Goal: Task Accomplishment & Management: Manage account settings

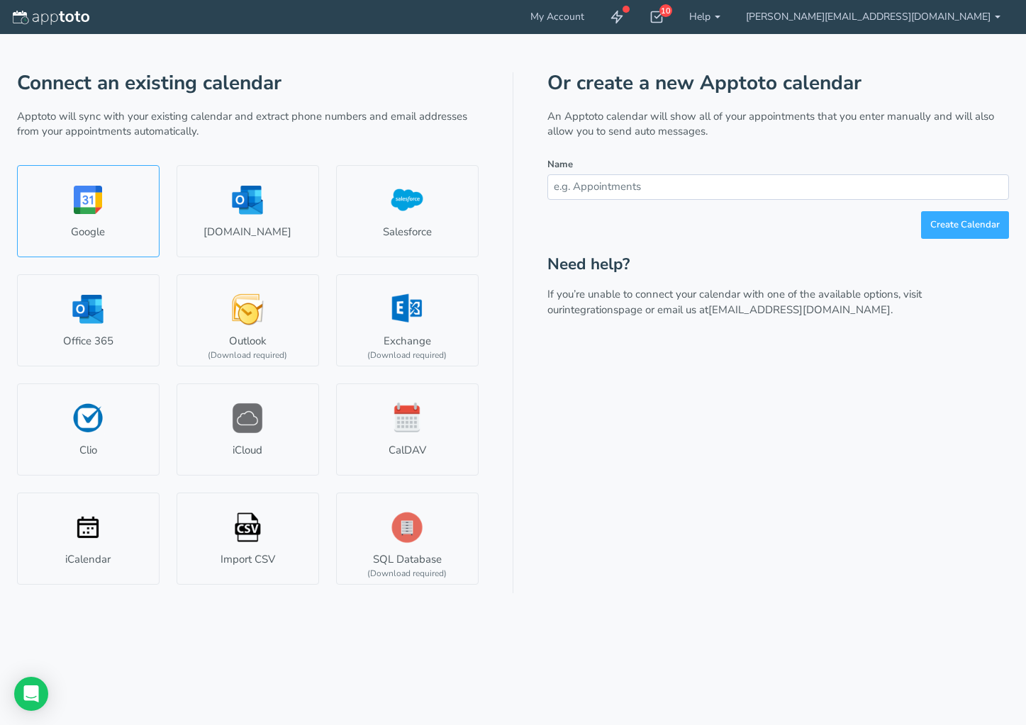
click at [95, 206] on link "Google" at bounding box center [88, 211] width 142 height 92
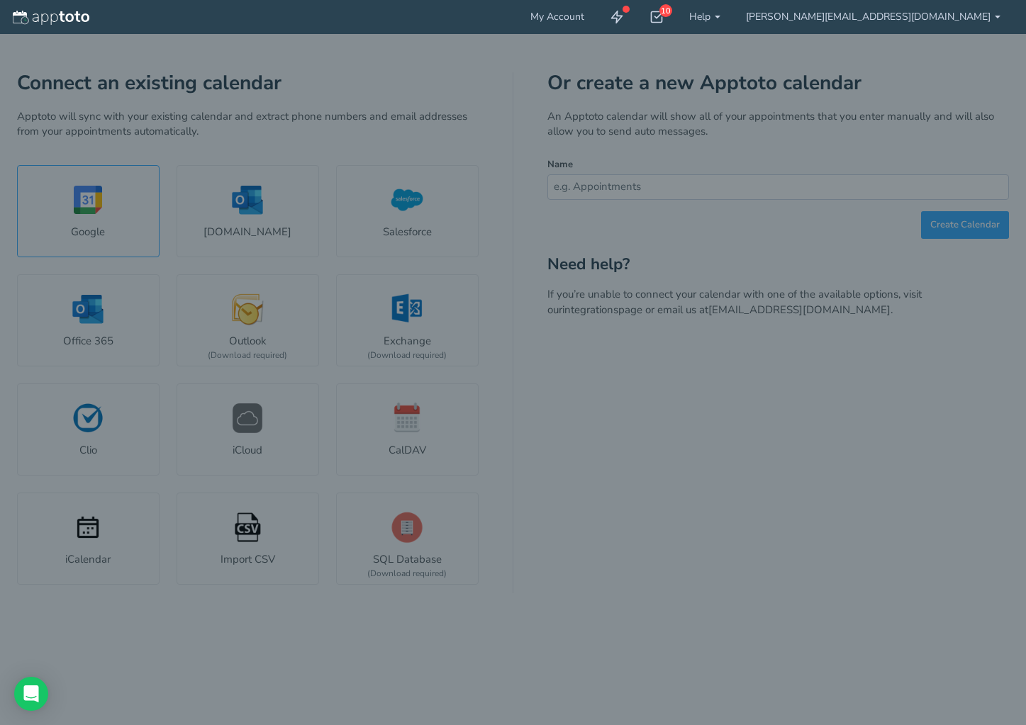
select select "number:58223"
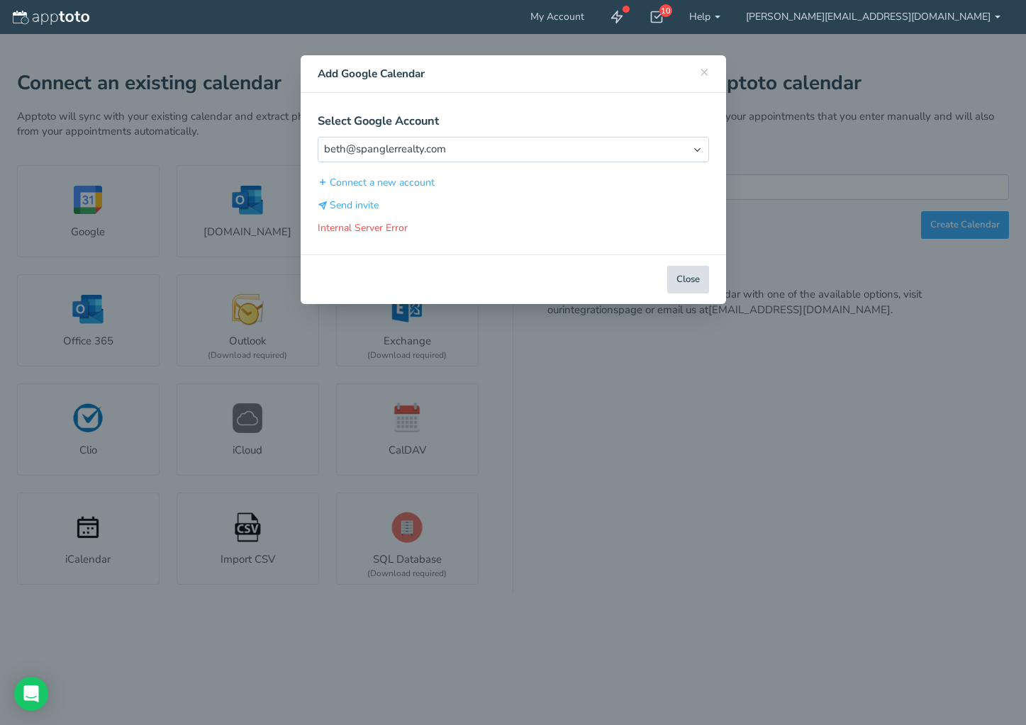
click at [690, 277] on button "Close" at bounding box center [688, 280] width 42 height 28
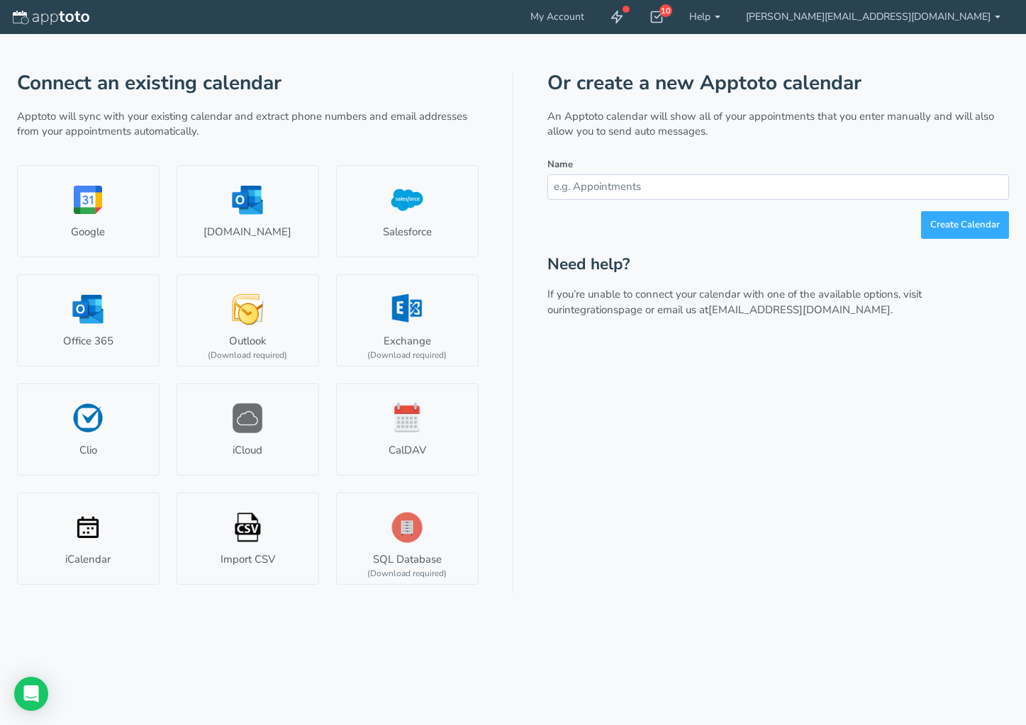
click at [629, 190] on input "text" at bounding box center [777, 186] width 461 height 25
type input "Preliminary Inspections"
click at [921, 211] on button "Create Calendar" at bounding box center [965, 225] width 88 height 28
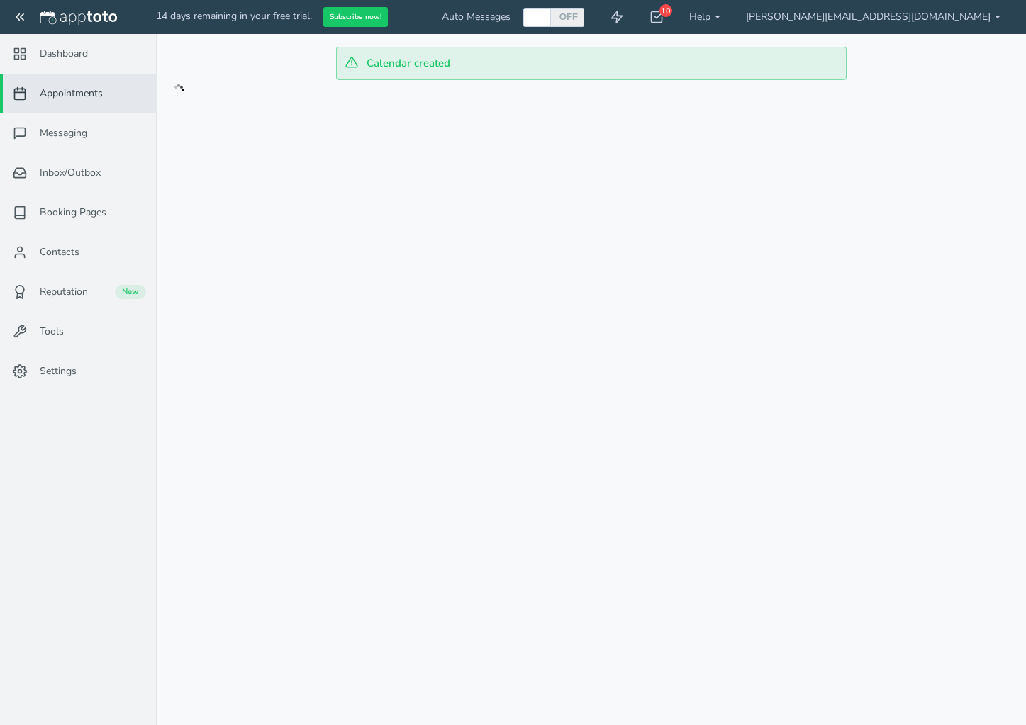
checkbox input "true"
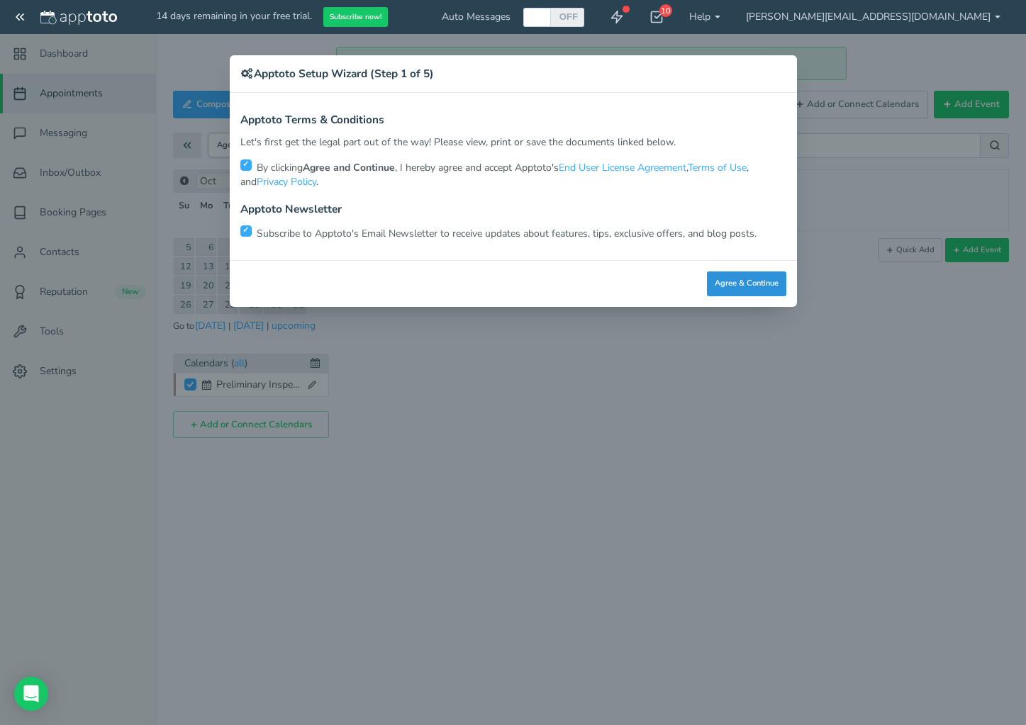
click at [746, 283] on button "Agree & Continue" at bounding box center [746, 283] width 79 height 25
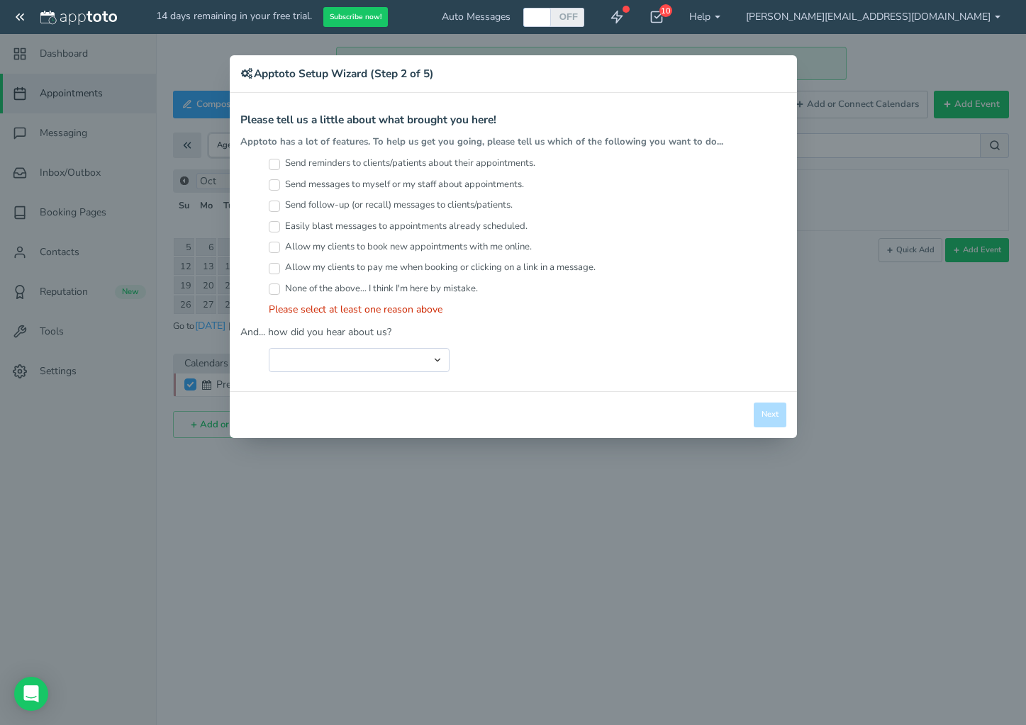
click at [271, 165] on input "Send reminders to clients/patients about their appointments." at bounding box center [274, 164] width 11 height 11
checkbox input "true"
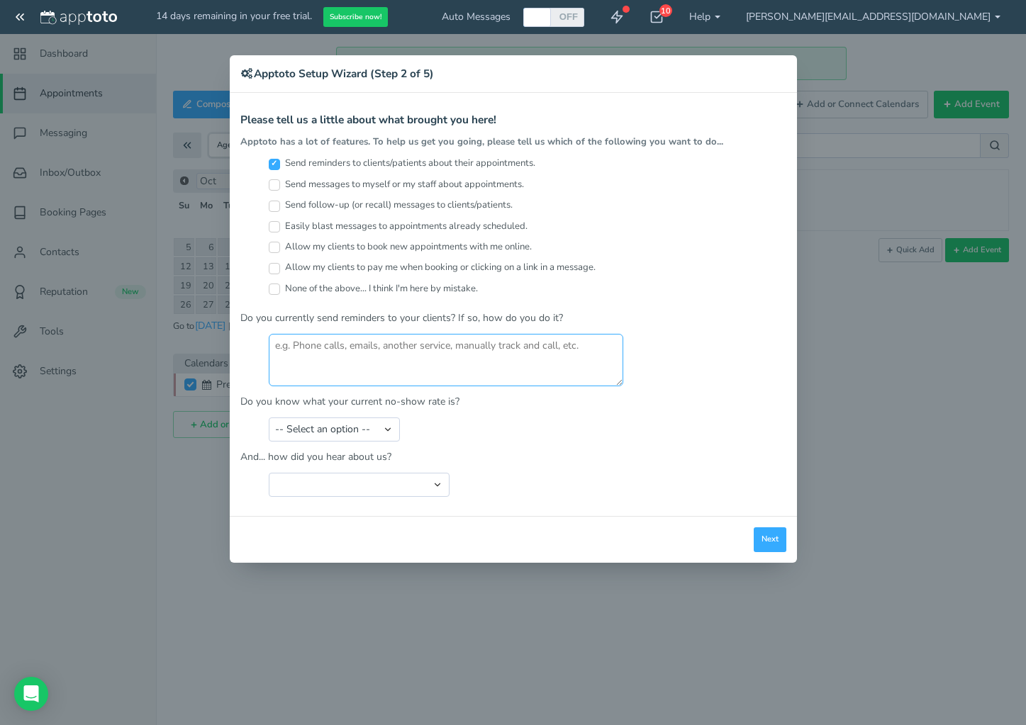
click at [314, 356] on textarea at bounding box center [446, 360] width 354 height 52
type textarea "emails, phone calls, and SMS texts through software"
click at [392, 425] on select "-- Select an option -- Less than 5% 5-10% 10-20% 20-30% More than 30% Not sure" at bounding box center [334, 429] width 131 height 24
select select "string:Not sure"
click at [269, 417] on select "-- Select an option -- Less than 5% 5-10% 10-20% 20-30% More than 30% Not sure" at bounding box center [334, 429] width 131 height 24
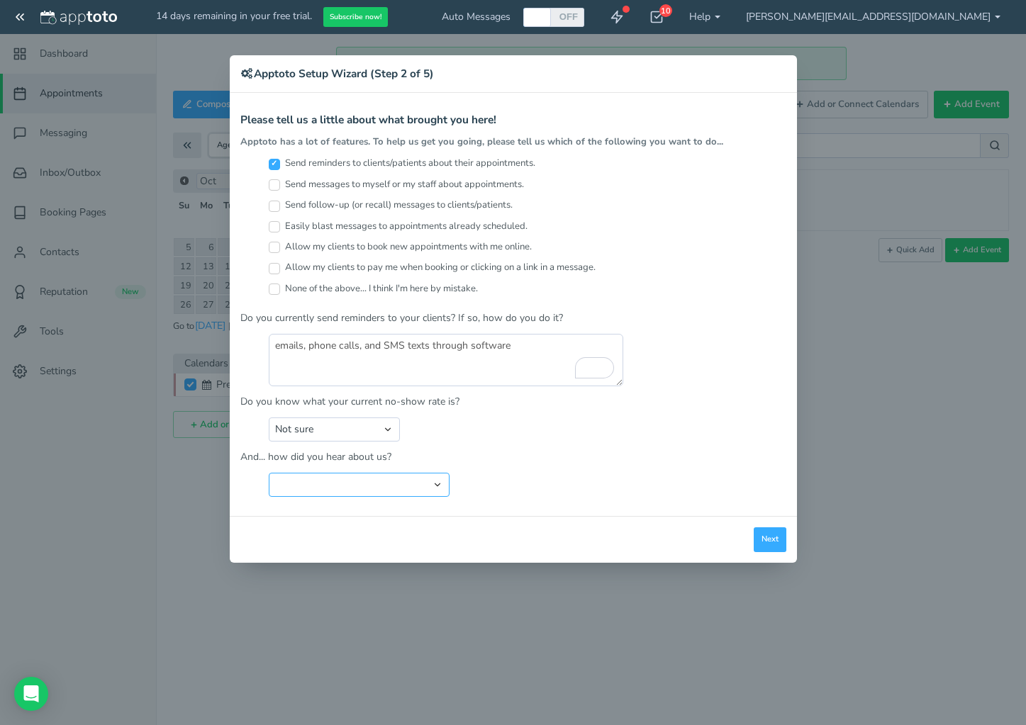
click at [444, 482] on select "Search Engine (Google, Yahoo, Bing, etc.) Search Engine Advertisement Blog Post…" at bounding box center [359, 485] width 181 height 24
select select "string:Search Engine (Google, Yahoo, Bing, etc.)"
click at [269, 473] on select "Search Engine (Google, Yahoo, Bing, etc.) Search Engine Advertisement Blog Post…" at bounding box center [359, 485] width 181 height 24
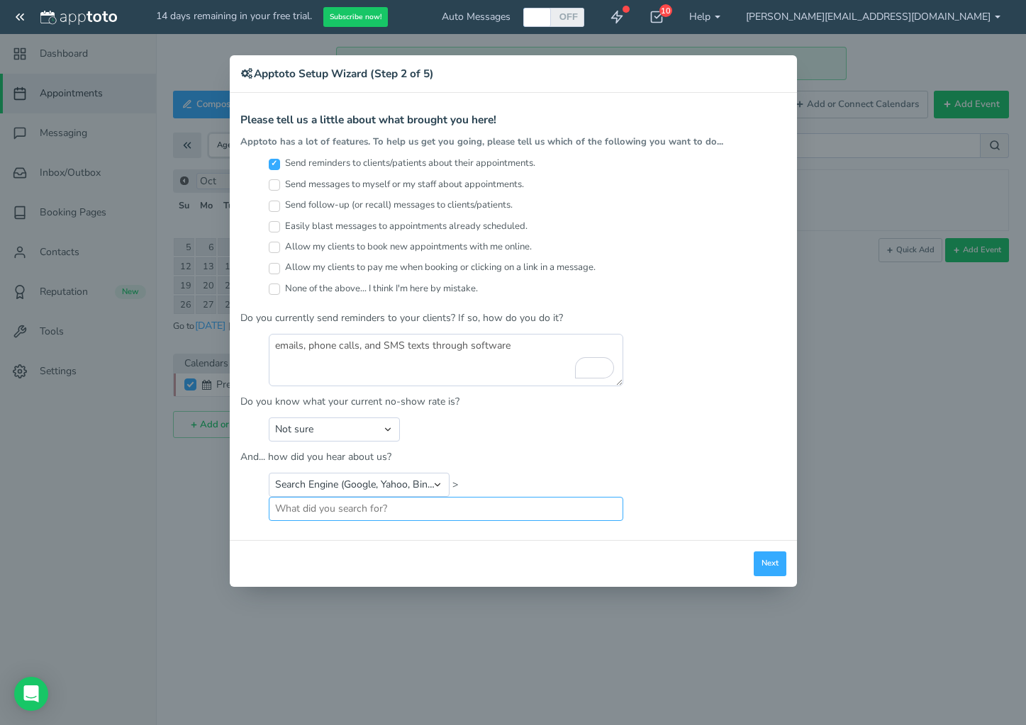
click at [302, 517] on input "text" at bounding box center [446, 509] width 354 height 24
type input "scheduling tools that would integrate with gmail calendar"
click at [766, 563] on button "Next" at bounding box center [769, 563] width 33 height 25
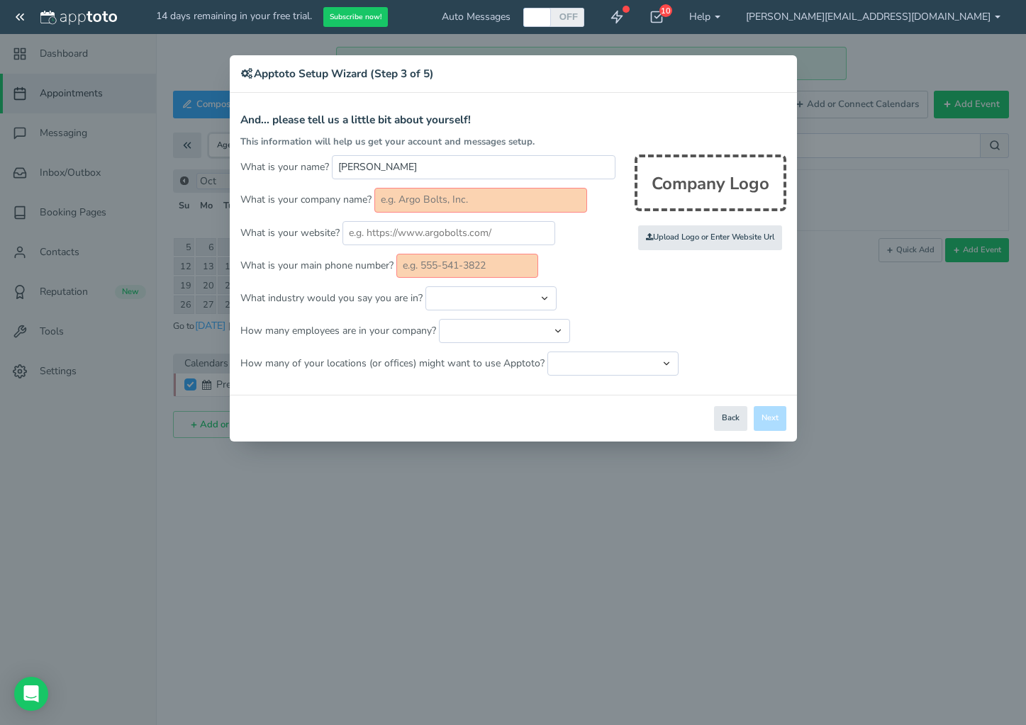
click at [419, 200] on input "text" at bounding box center [480, 200] width 213 height 24
type input "[PERSON_NAME] Realty"
click at [714, 239] on input "file" at bounding box center [399, 238] width 1349 height 98
type input "C:\fakepath\New logo 01132020 - Copy.png"
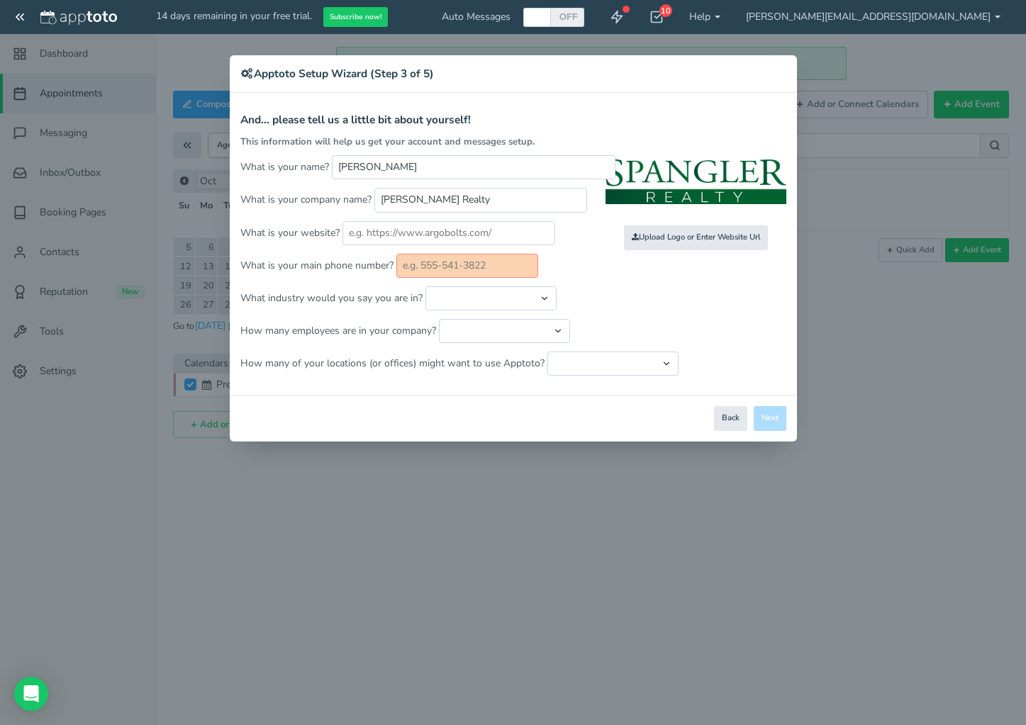
click at [418, 264] on input "text" at bounding box center [467, 266] width 142 height 24
type input "[PHONE_NUMBER]"
click at [551, 295] on select "Automotive Cleaning Services Consulting Education - Classroom Education - Admis…" at bounding box center [490, 298] width 131 height 24
select select "string:Real Estate"
click at [425, 286] on select "Automotive Cleaning Services Consulting Education - Classroom Education - Admis…" at bounding box center [490, 298] width 131 height 24
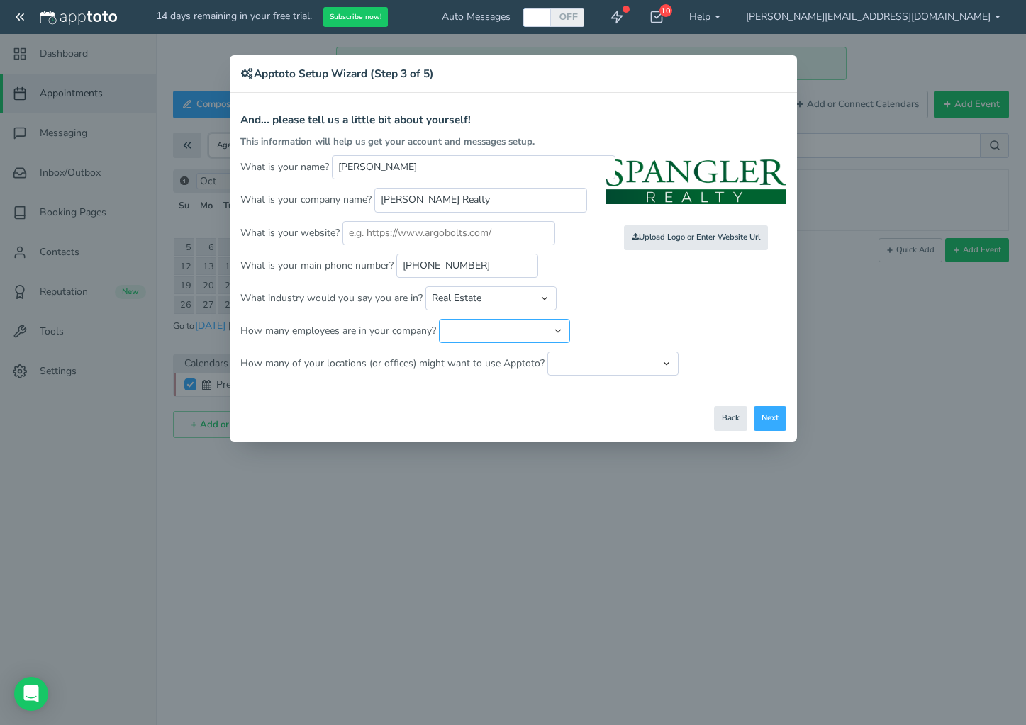
click at [557, 328] on select "Just me 1 to 5 6 to 10 11 to 25 26 to 50 51 to 100 101 to 500 501 to 1000 More …" at bounding box center [504, 331] width 131 height 24
select select "string:6..10"
click at [439, 319] on select "Just me 1 to 5 6 to 10 11 to 25 26 to 50 51 to 100 101 to 500 501 to 1000 More …" at bounding box center [504, 331] width 131 height 24
click at [661, 358] on select "Just one location 2 3 4 5 6 to 10 11 to 25 26 to 50 More than 50" at bounding box center [612, 364] width 131 height 24
select select "string:1"
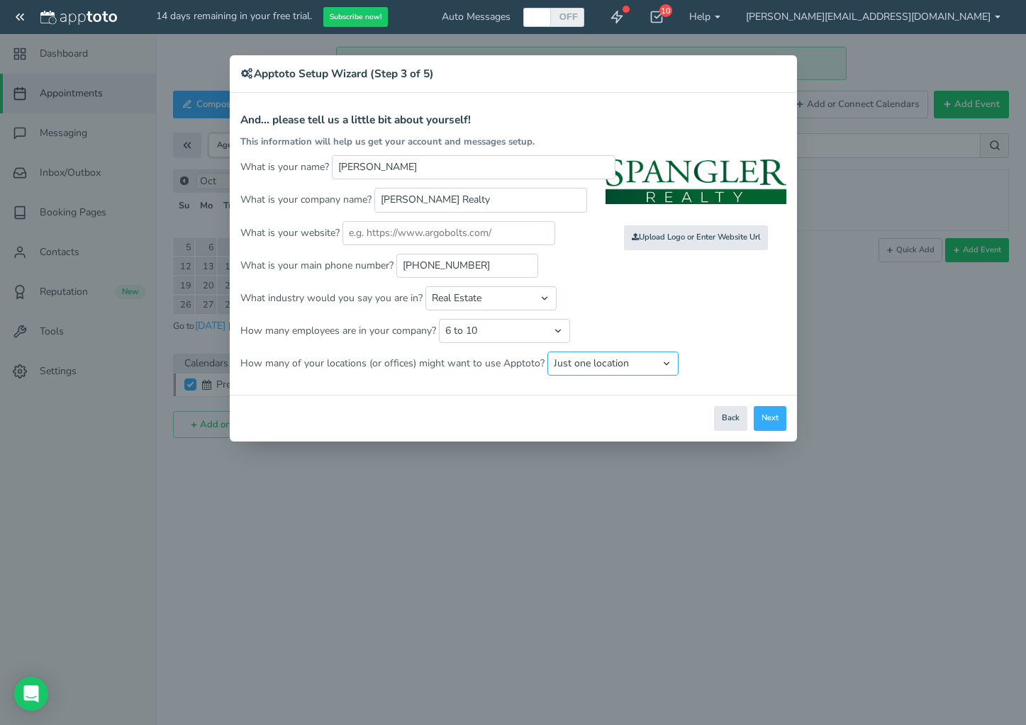
click at [547, 352] on select "Just one location 2 3 4 5 6 to 10 11 to 25 26 to 50 More than 50" at bounding box center [612, 364] width 131 height 24
click at [779, 421] on button "Next" at bounding box center [769, 418] width 33 height 25
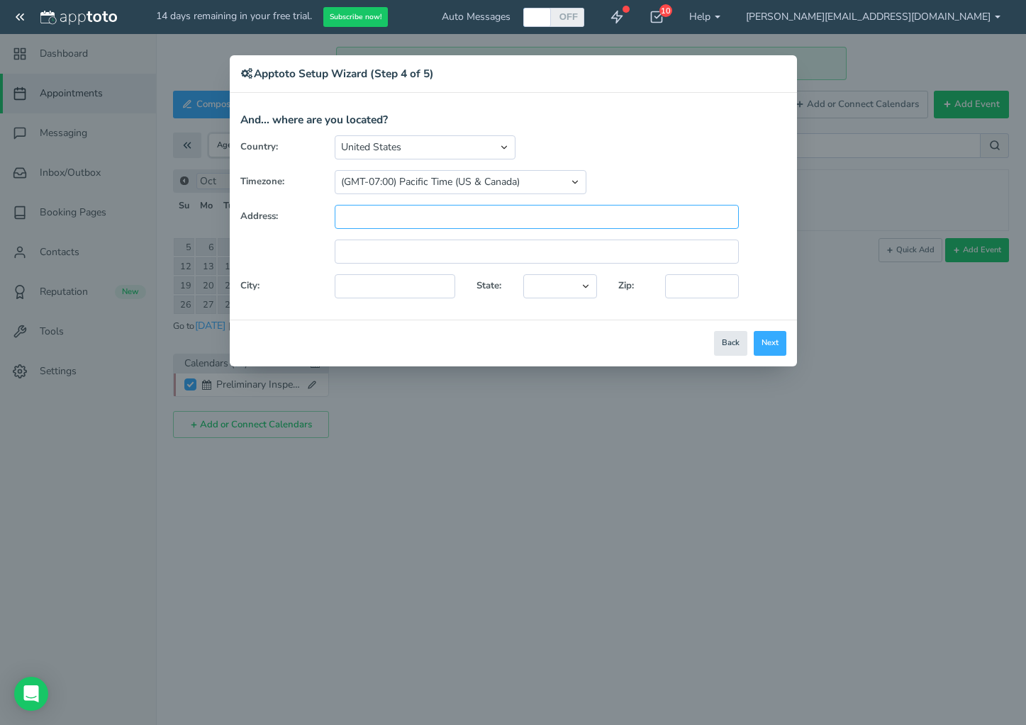
click at [362, 214] on input "text" at bounding box center [537, 217] width 404 height 24
type input "[STREET_ADDRESS][PERSON_NAME]"
type input "Carlsbad"
select select "string:CA"
type input "92008"
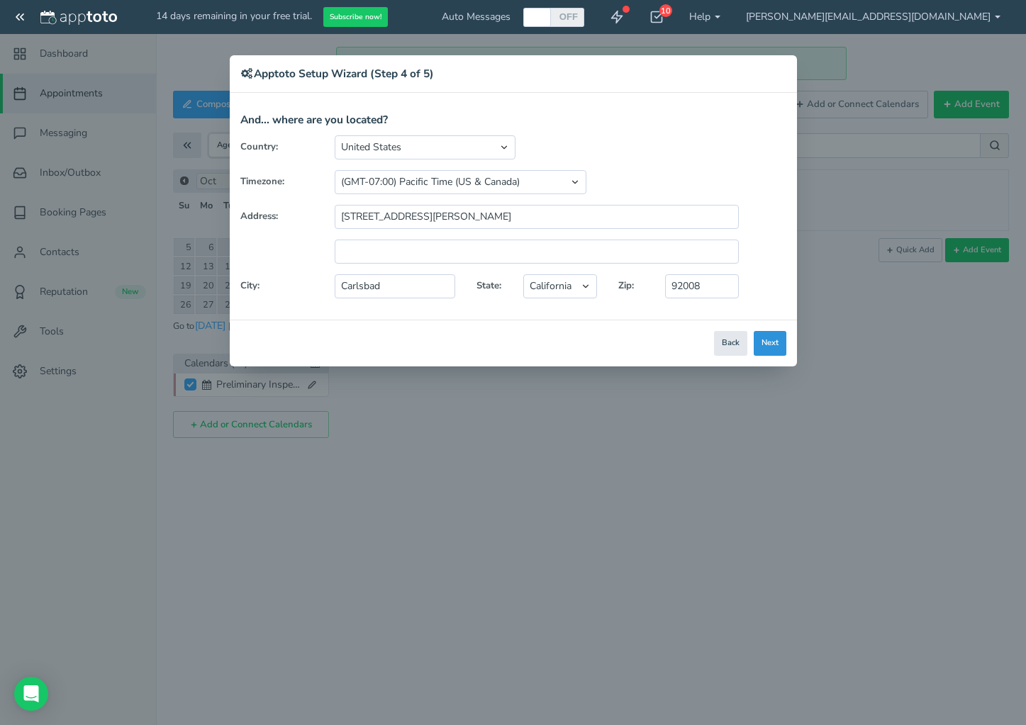
click at [771, 342] on button "Next" at bounding box center [769, 343] width 33 height 25
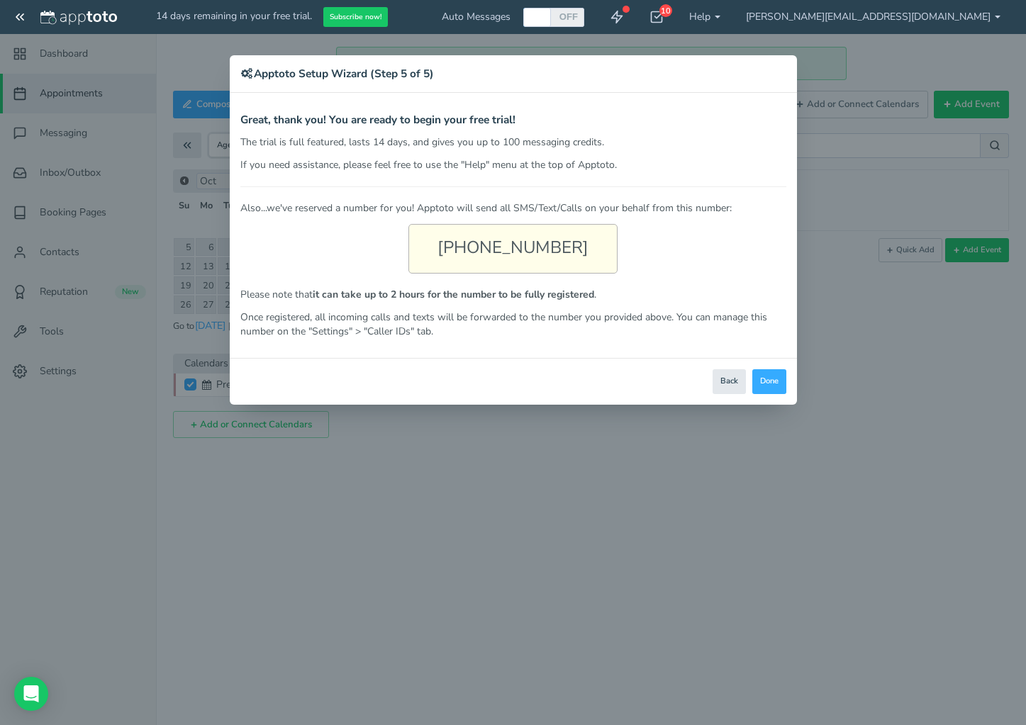
click at [468, 245] on div "[PHONE_NUMBER]" at bounding box center [512, 249] width 209 height 50
click at [770, 382] on button "Done" at bounding box center [769, 381] width 34 height 25
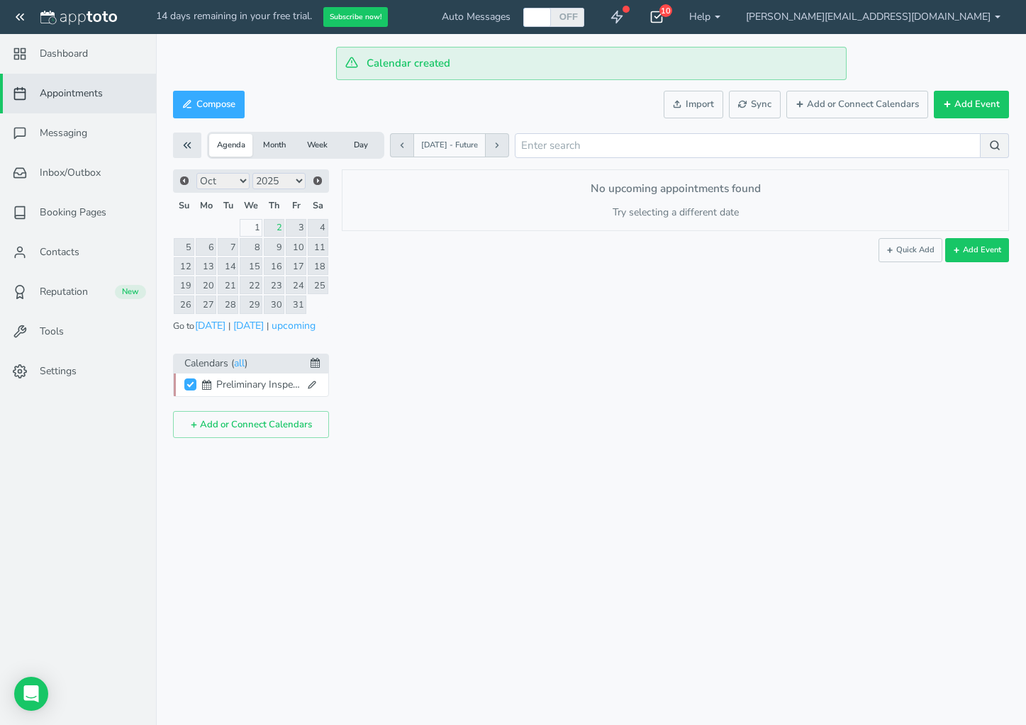
click at [663, 16] on icon at bounding box center [656, 17] width 14 height 14
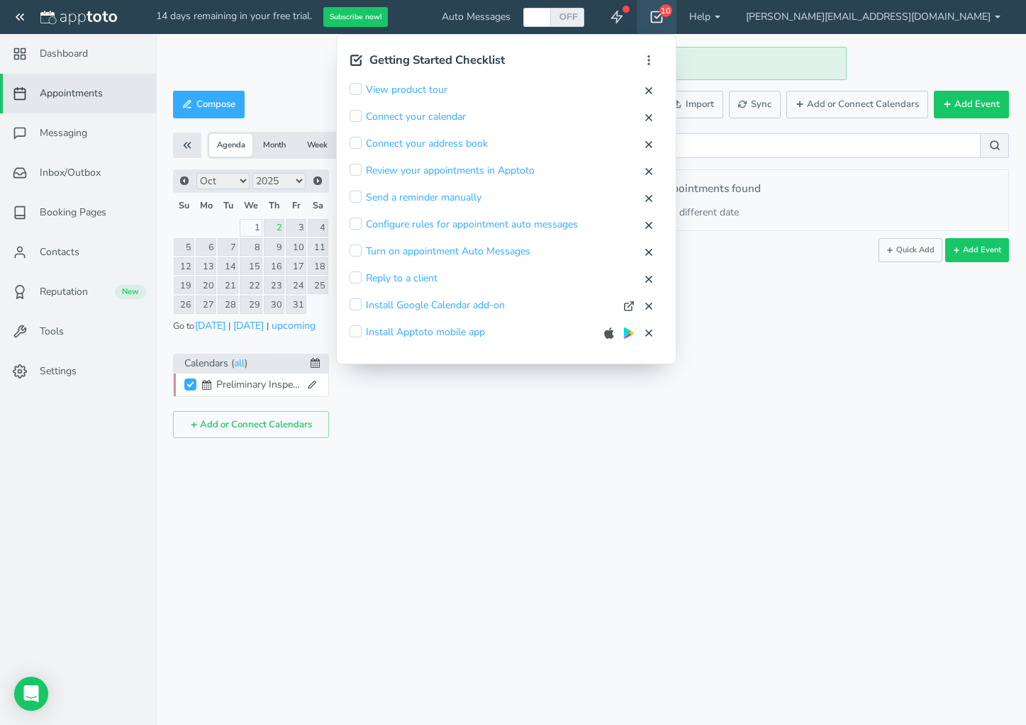
click at [361, 304] on input "checkbox" at bounding box center [355, 304] width 12 height 12
click at [620, 306] on button "Mark Complete" at bounding box center [585, 305] width 69 height 15
checkbox input "true"
click at [361, 303] on input "checkbox" at bounding box center [355, 304] width 12 height 12
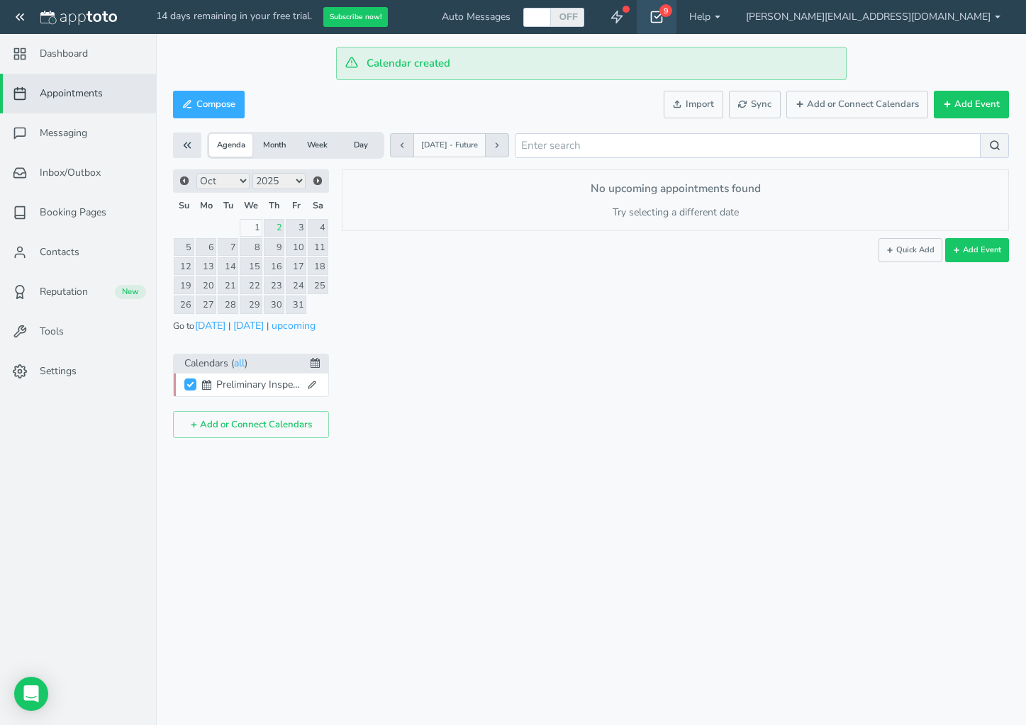
click at [672, 15] on div "9" at bounding box center [665, 10] width 13 height 13
click at [663, 15] on icon at bounding box center [656, 17] width 14 height 14
click at [672, 9] on div "9" at bounding box center [665, 10] width 13 height 13
click at [663, 20] on icon at bounding box center [656, 17] width 14 height 14
click at [624, 16] on icon at bounding box center [616, 17] width 14 height 14
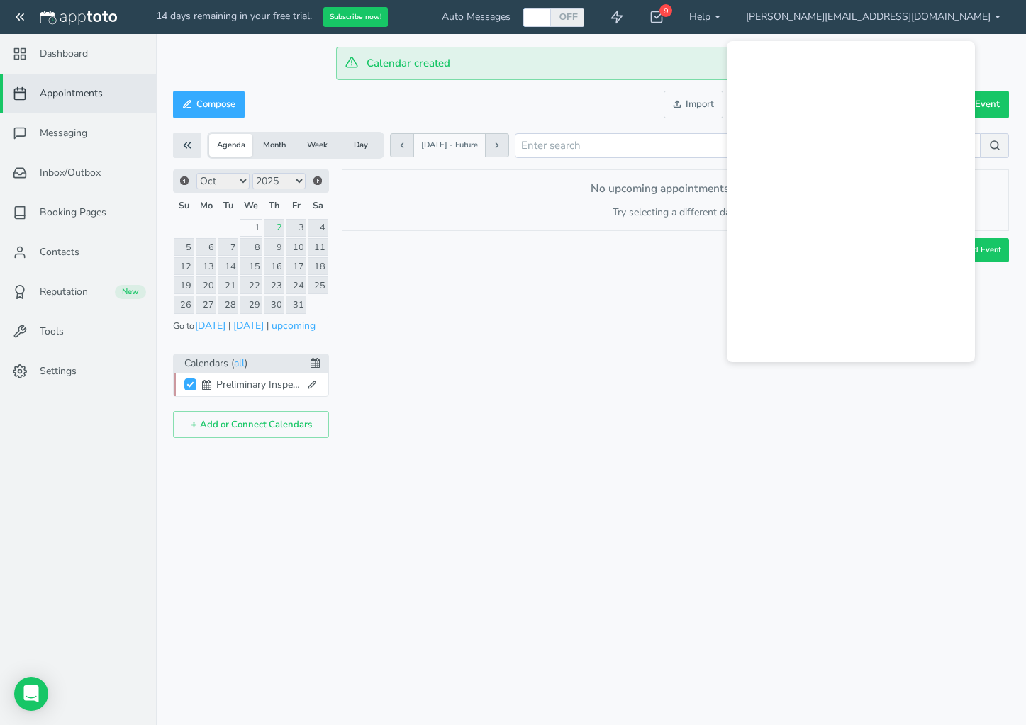
click at [662, 353] on div "× New event [DATE] · 4:09pm - 4:09pm Public reschedule link Type" at bounding box center [669, 303] width 680 height 269
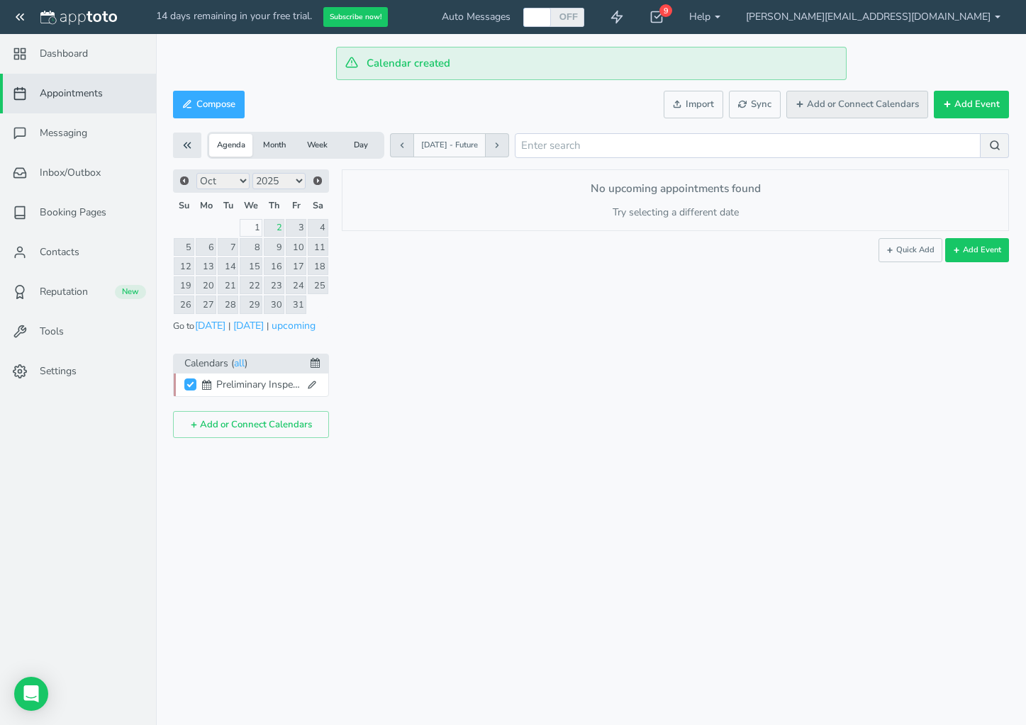
click at [867, 105] on button "Add or Connect Calendars" at bounding box center [857, 105] width 142 height 28
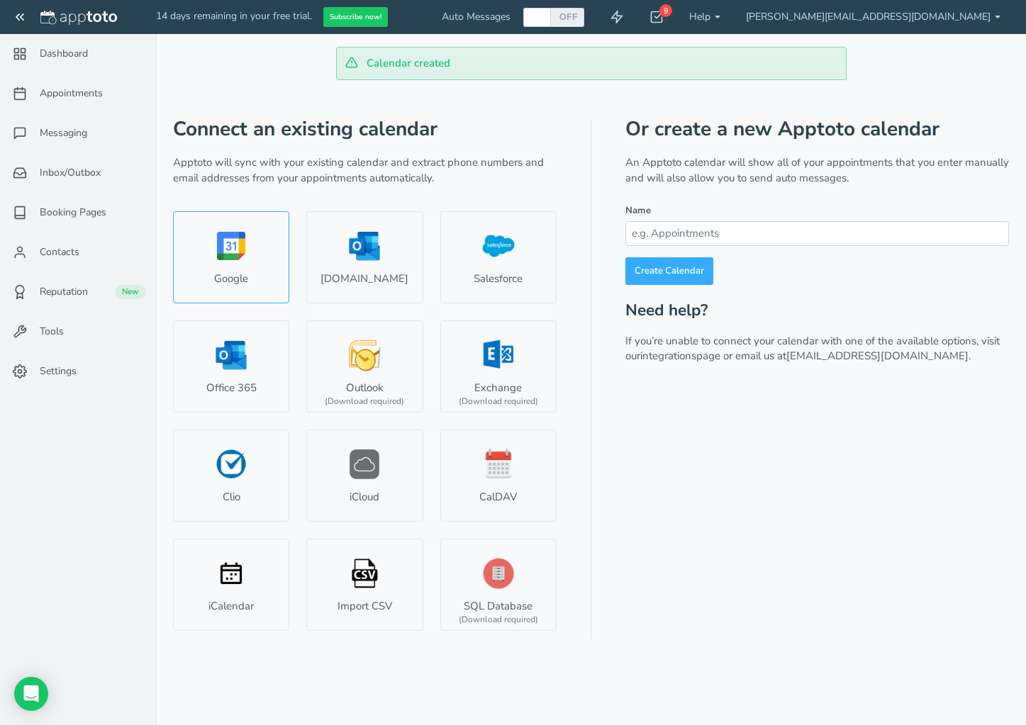
click at [237, 254] on link "Google" at bounding box center [231, 257] width 116 height 92
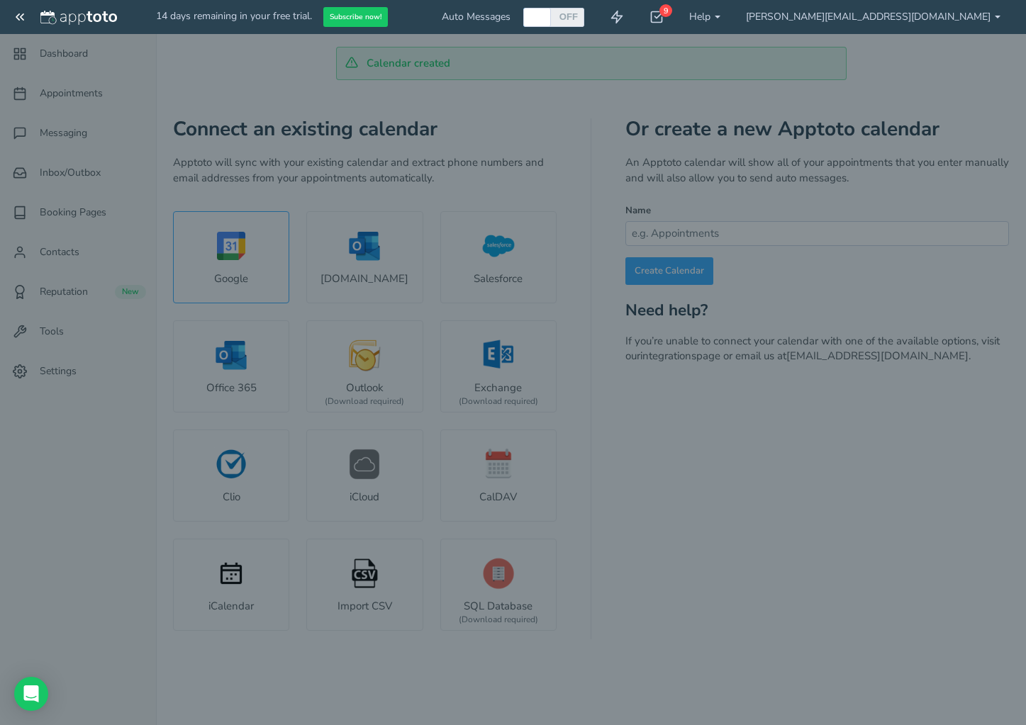
select select "number:58223"
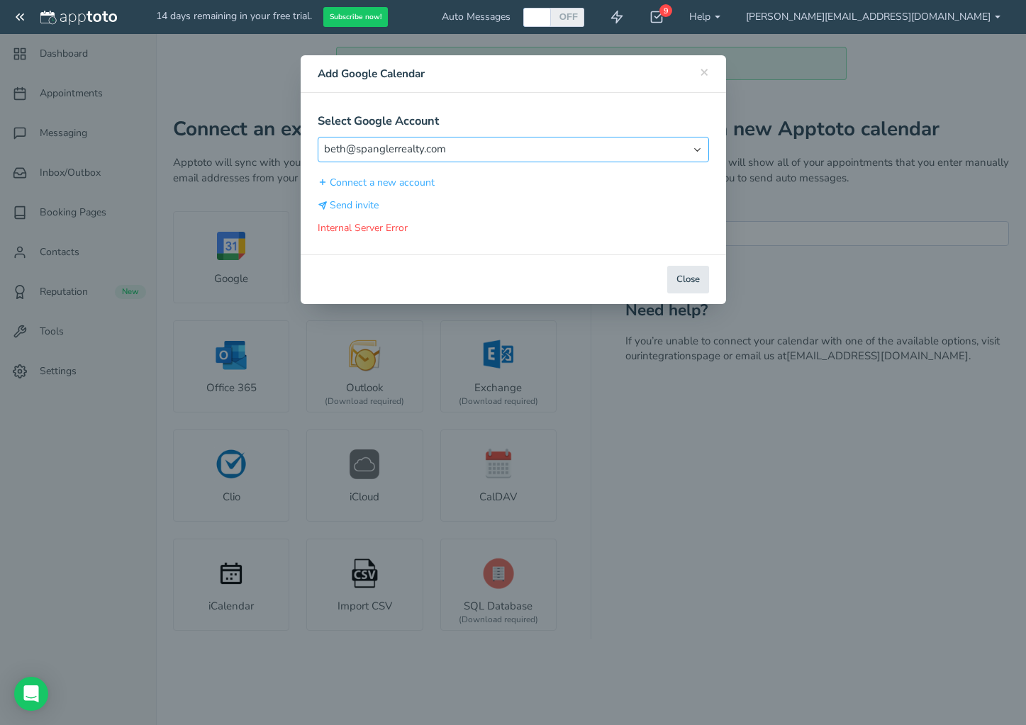
click at [699, 149] on select "Select Account [PERSON_NAME][EMAIL_ADDRESS][DOMAIN_NAME]" at bounding box center [513, 149] width 391 height 25
click at [356, 204] on button "Send invite" at bounding box center [349, 205] width 62 height 15
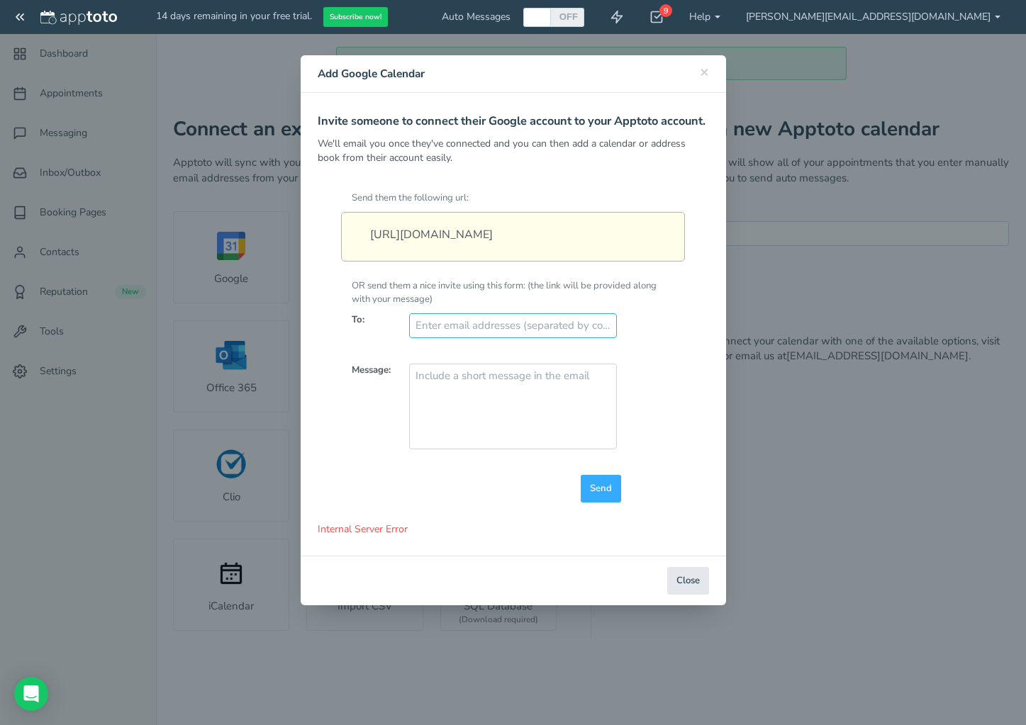
click at [462, 338] on input "text" at bounding box center [513, 325] width 208 height 25
type input "[PERSON_NAME][EMAIL_ADDRESS][DOMAIN_NAME]"
click at [607, 495] on span "Send" at bounding box center [601, 488] width 22 height 13
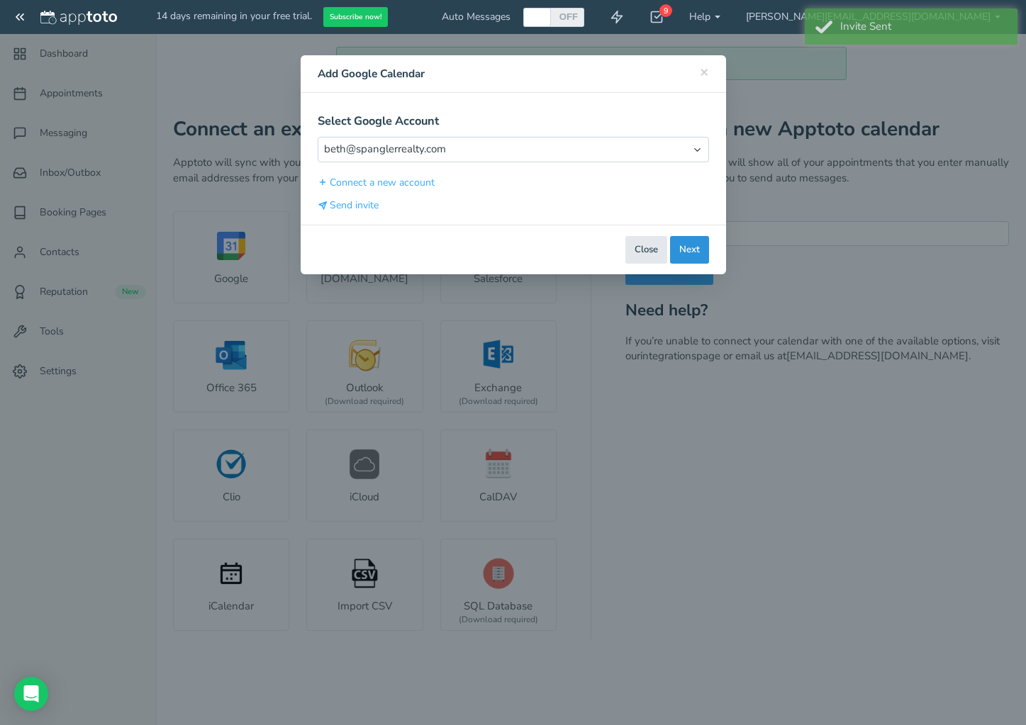
click at [691, 252] on button "Next" at bounding box center [689, 250] width 39 height 28
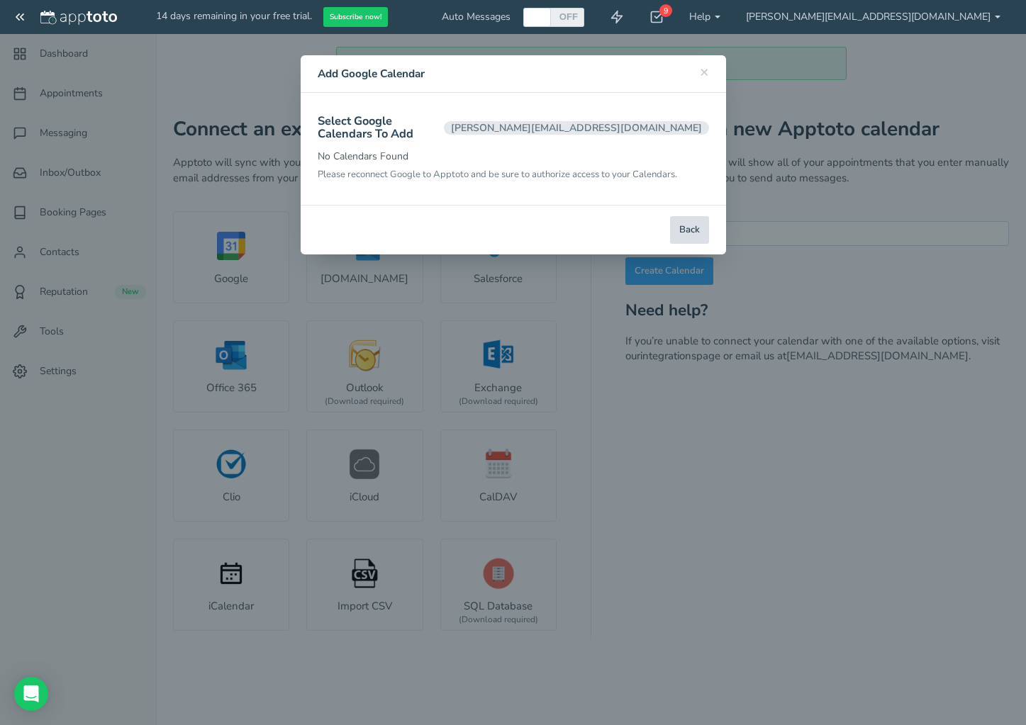
click at [681, 216] on button "Back" at bounding box center [689, 230] width 39 height 28
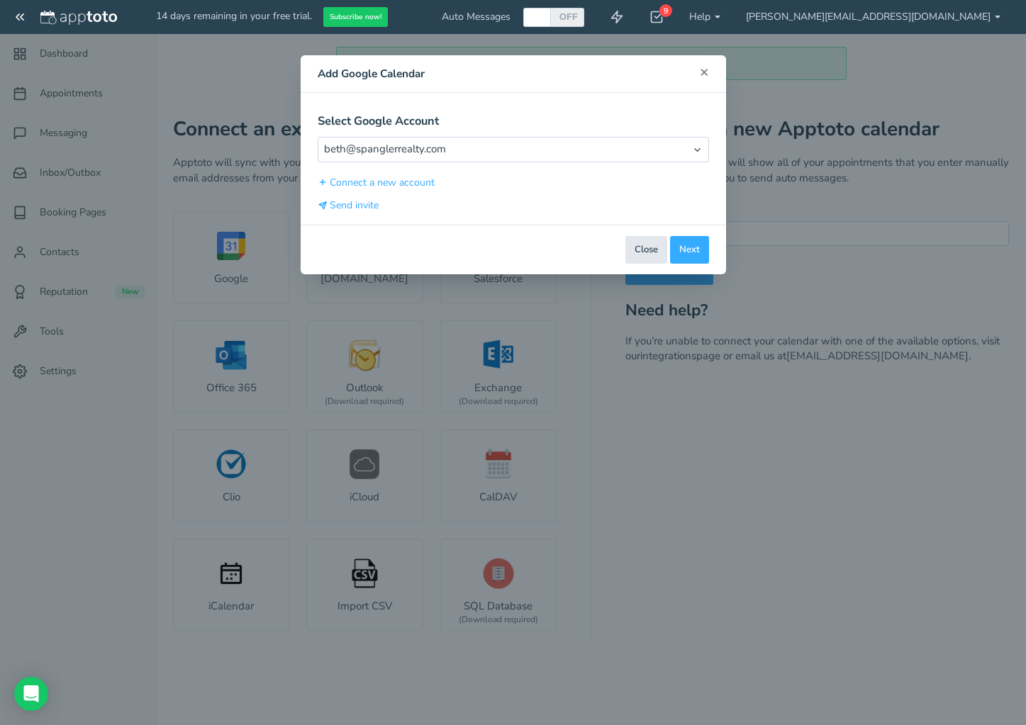
click at [706, 71] on span "×" at bounding box center [703, 72] width 9 height 20
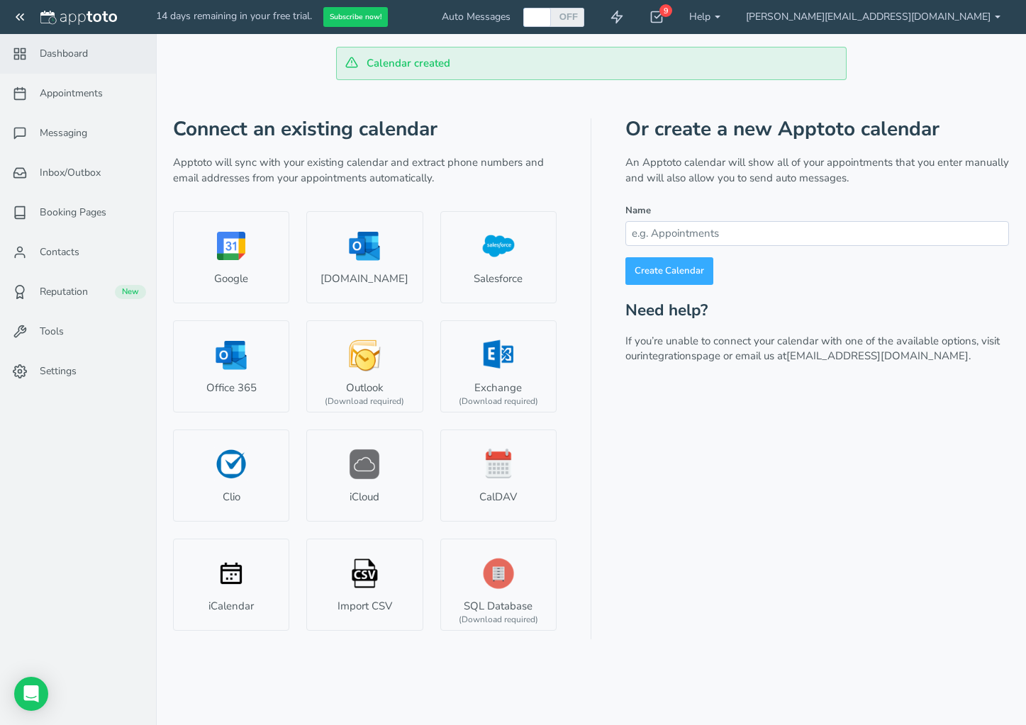
click at [70, 47] on span "Dashboard" at bounding box center [64, 54] width 48 height 14
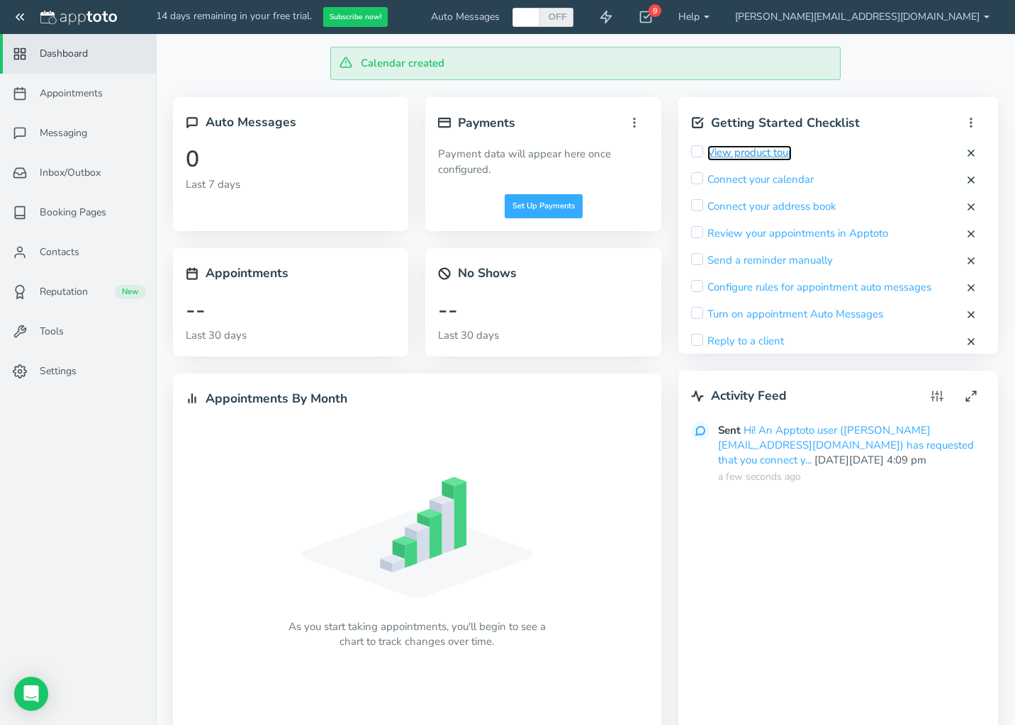
click at [743, 152] on link "View product tour" at bounding box center [749, 152] width 84 height 15
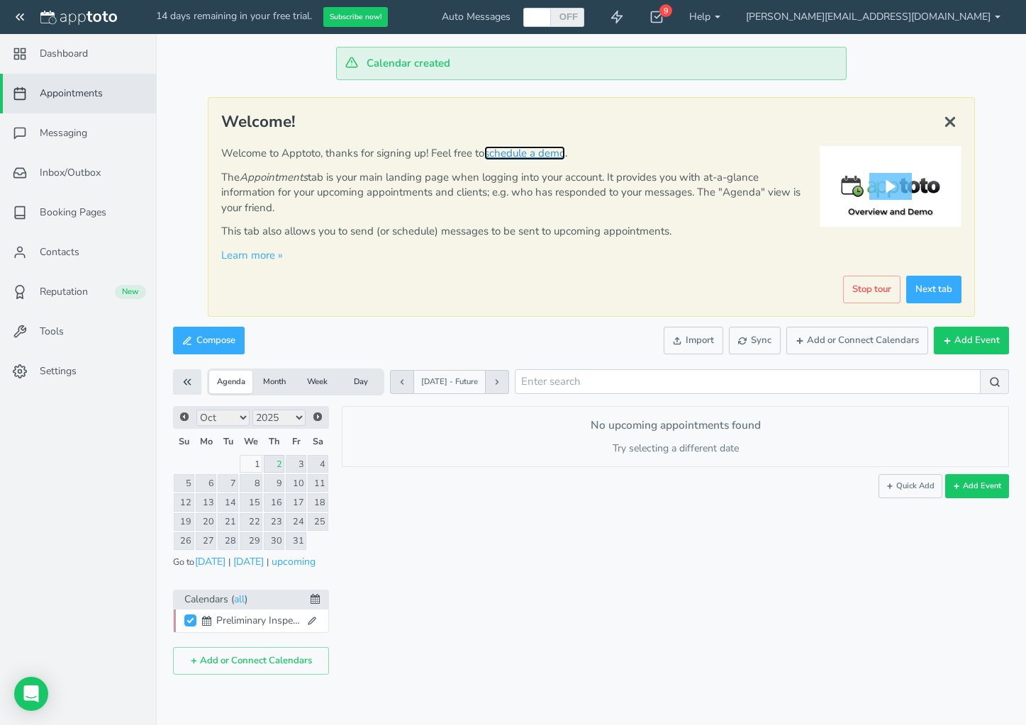
click at [507, 150] on link "schedule a demo" at bounding box center [524, 153] width 81 height 14
click at [208, 337] on button "Compose" at bounding box center [209, 341] width 72 height 28
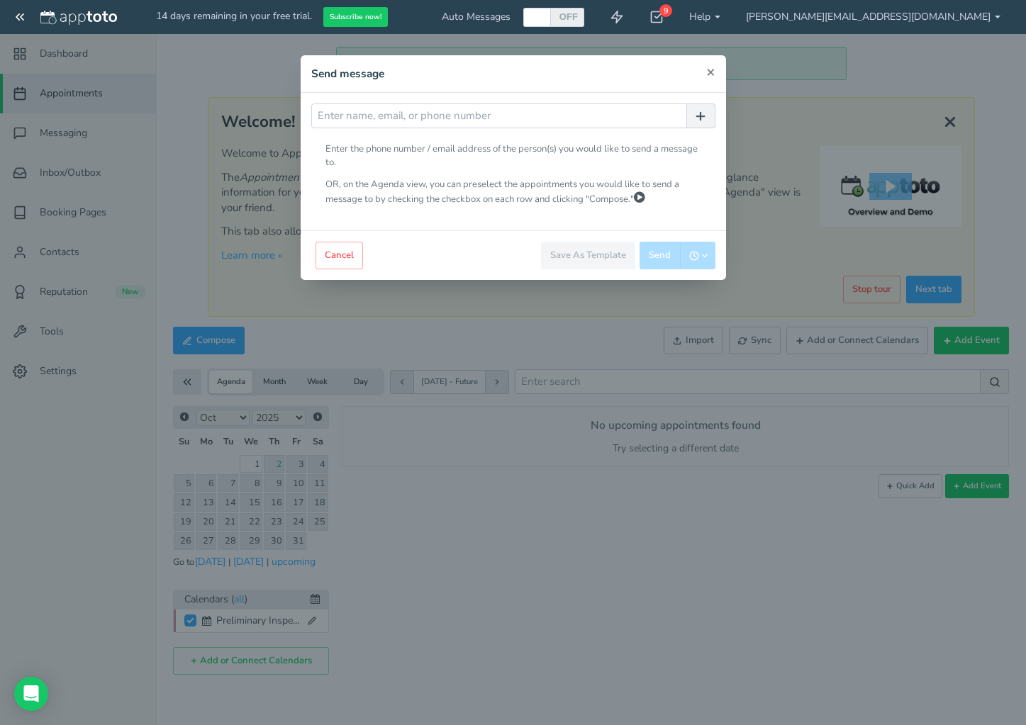
click at [710, 72] on span "×" at bounding box center [710, 72] width 9 height 20
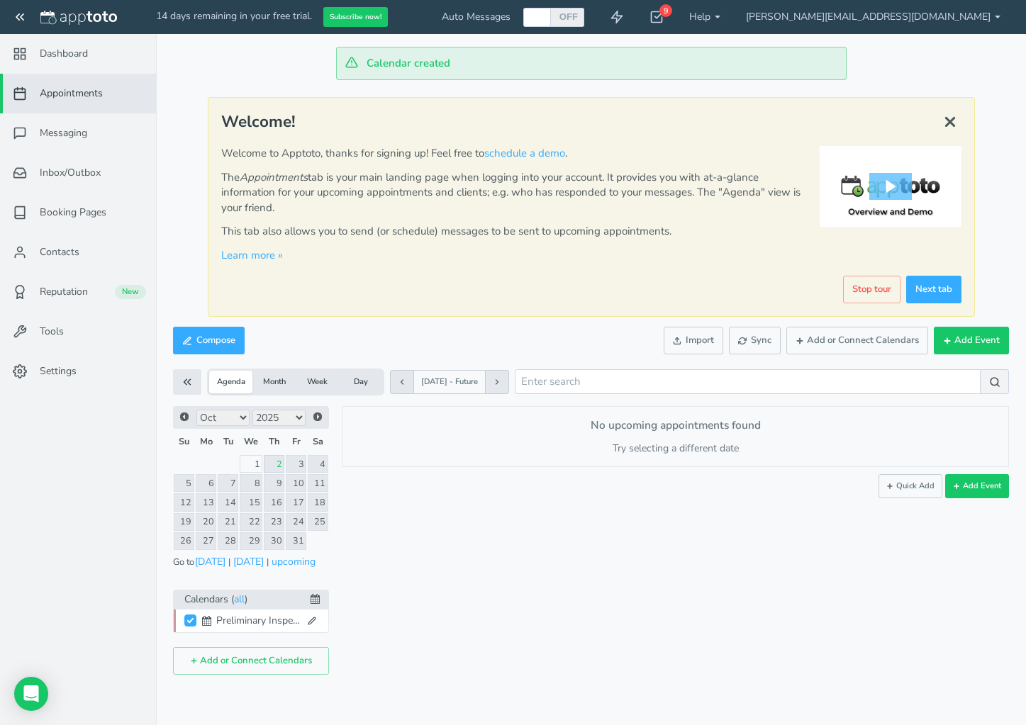
click at [221, 378] on button "Agenda" at bounding box center [230, 382] width 43 height 23
click at [280, 504] on link "16" at bounding box center [274, 502] width 21 height 18
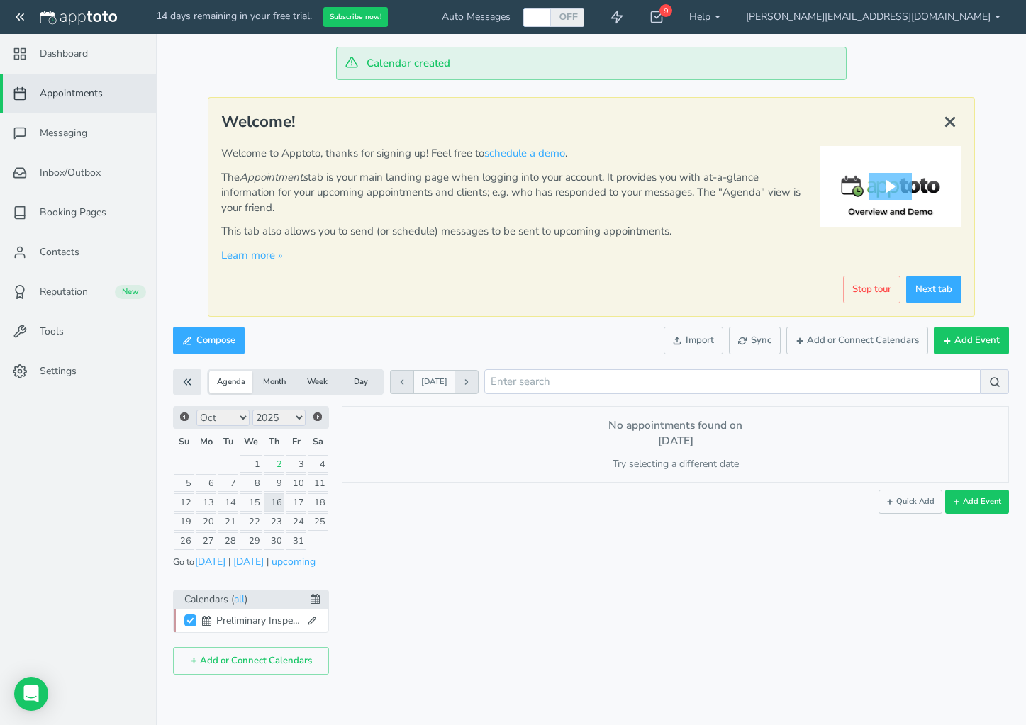
click at [225, 379] on button "Agenda" at bounding box center [230, 382] width 43 height 23
click at [575, 382] on input "search" at bounding box center [732, 381] width 496 height 25
type input "Preliminary Move out inspection"
click at [349, 383] on button "Day" at bounding box center [360, 382] width 43 height 23
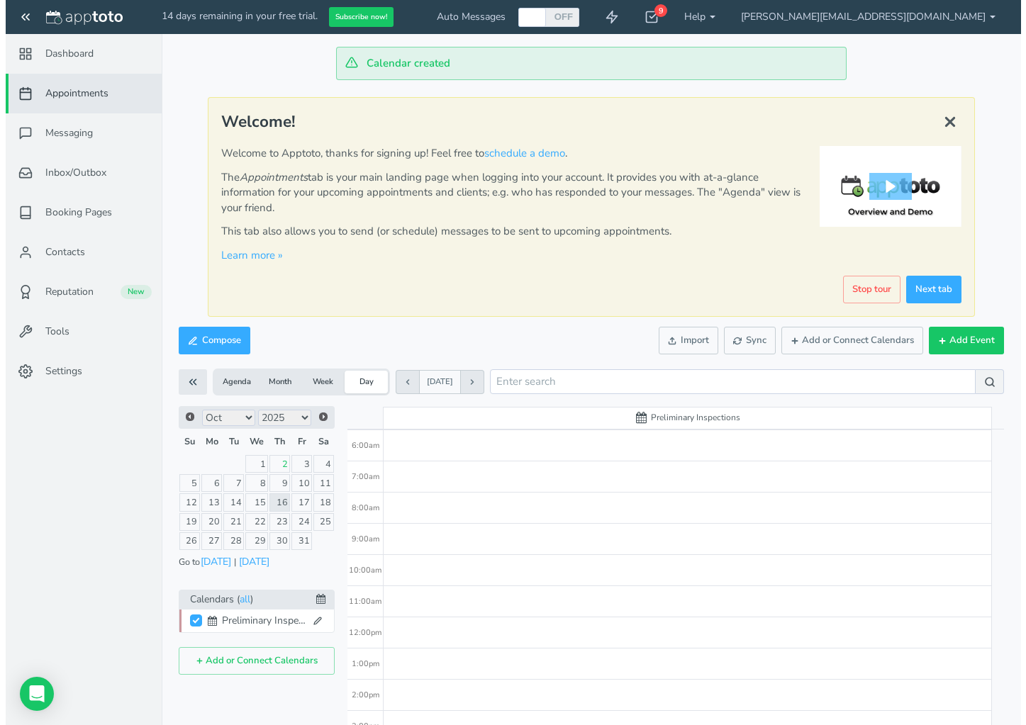
scroll to position [71, 0]
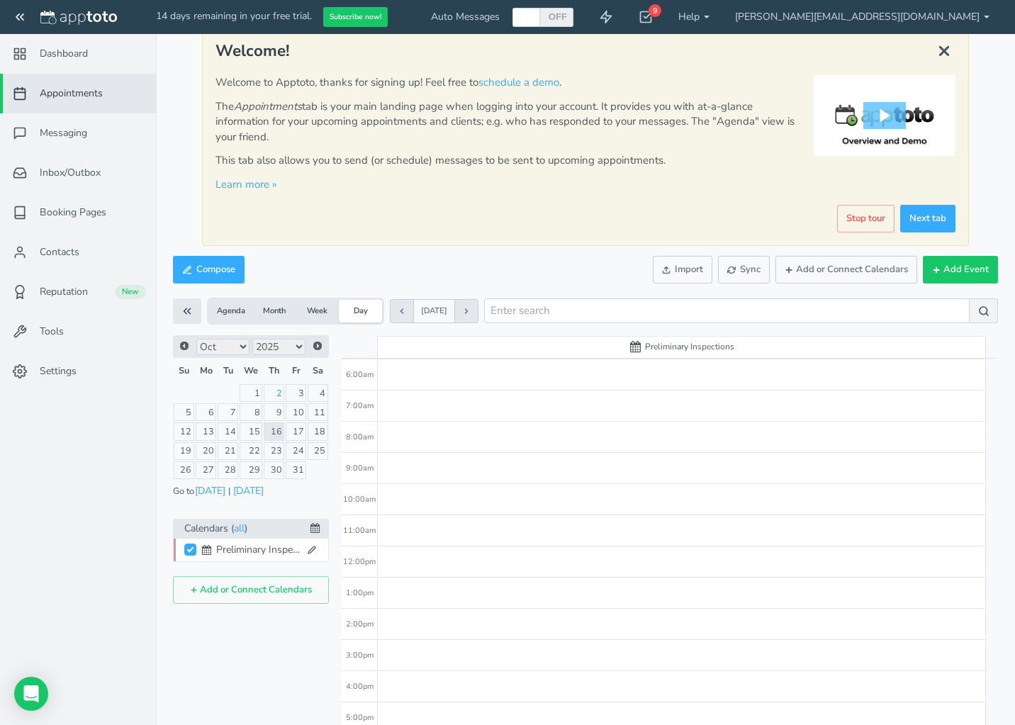
click at [405, 621] on div at bounding box center [682, 546] width 608 height 748
click at [363, 622] on div "2:00pm" at bounding box center [359, 624] width 35 height 31
click at [315, 548] on use at bounding box center [311, 549] width 7 height 7
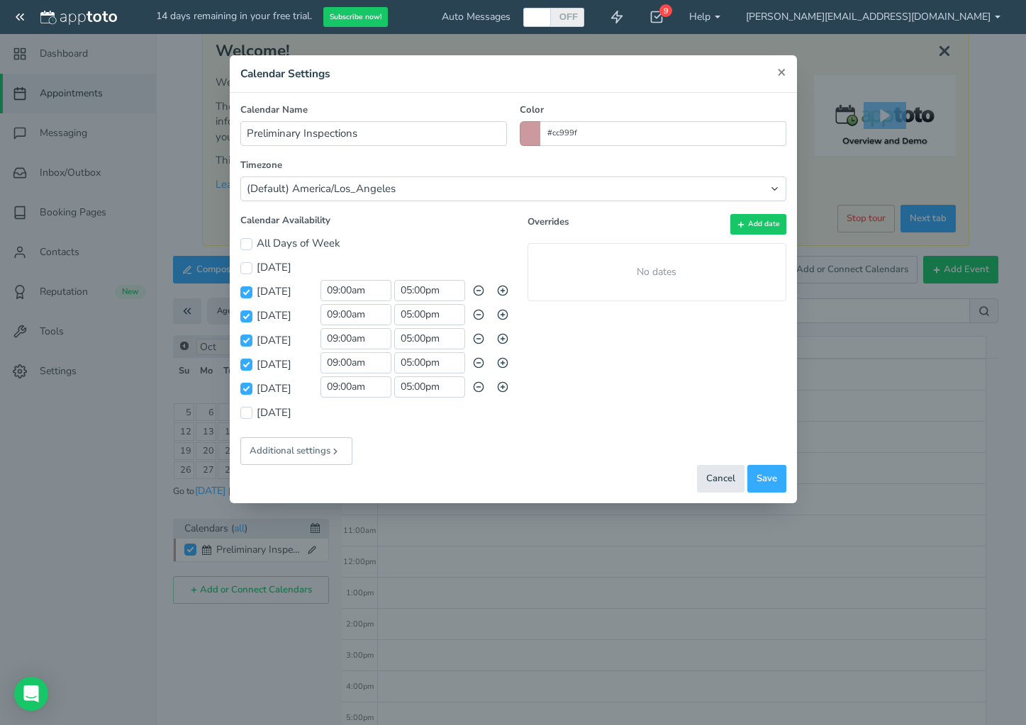
click at [780, 69] on span "×" at bounding box center [781, 72] width 9 height 20
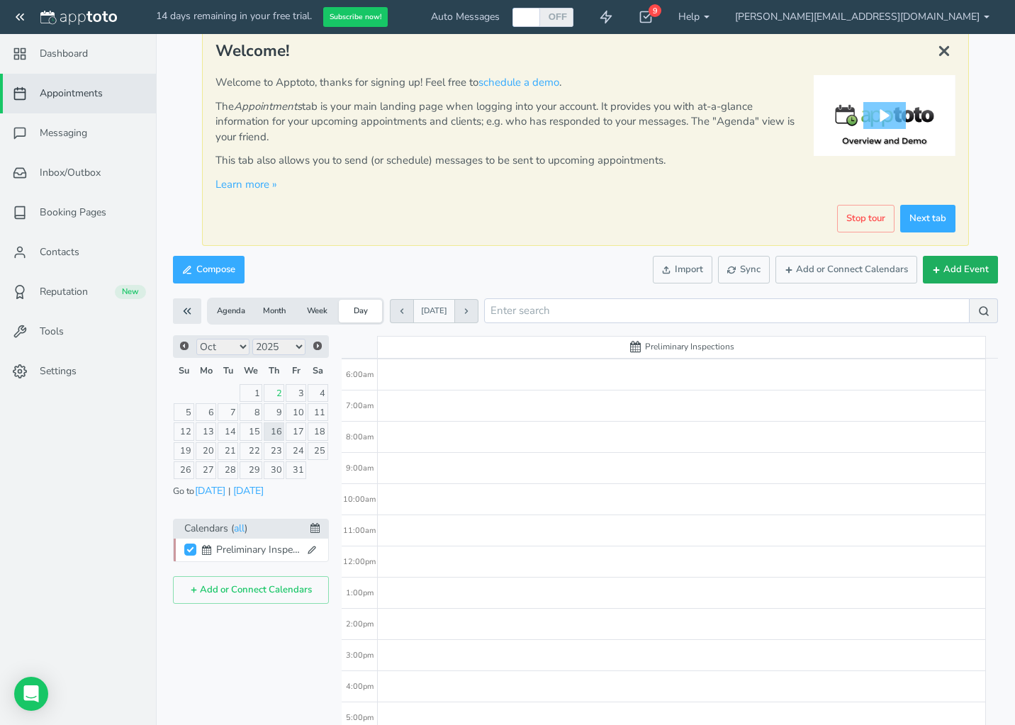
click at [970, 272] on button "Add Event" at bounding box center [960, 270] width 75 height 28
type input "[DATE]"
type input "10:00am"
type input "[DATE]"
type input "11:00am"
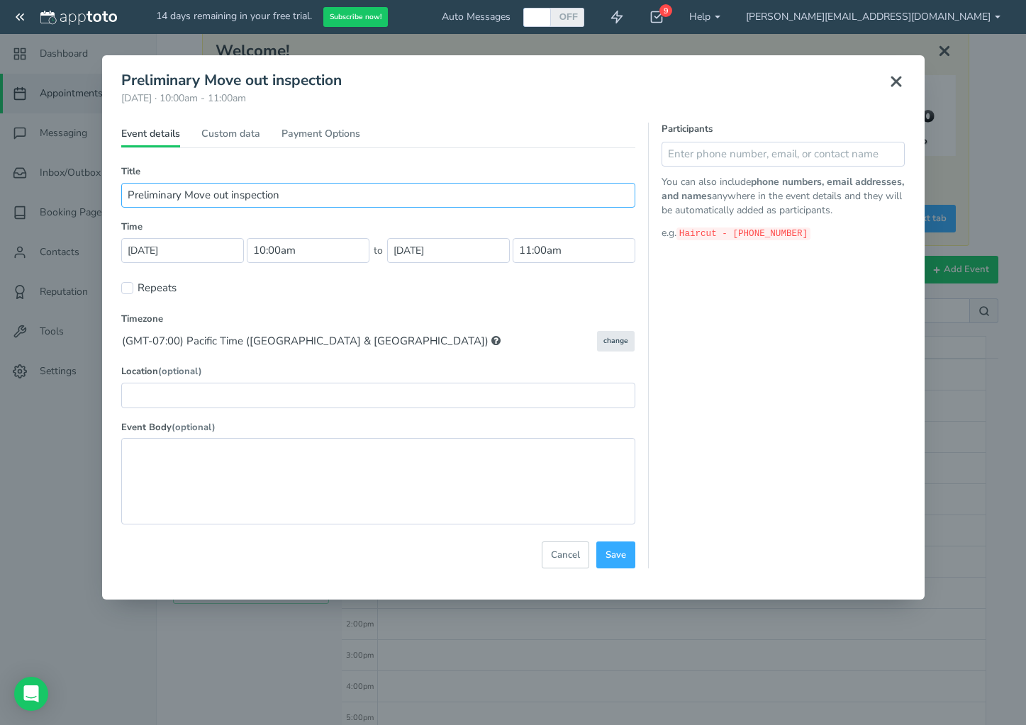
click at [333, 201] on input "Preliminary Move out inspection" at bounding box center [378, 195] width 514 height 25
type input "Preliminary Move out inspection @[STREET_ADDRESS]"
click at [682, 150] on input "text" at bounding box center [783, 154] width 244 height 25
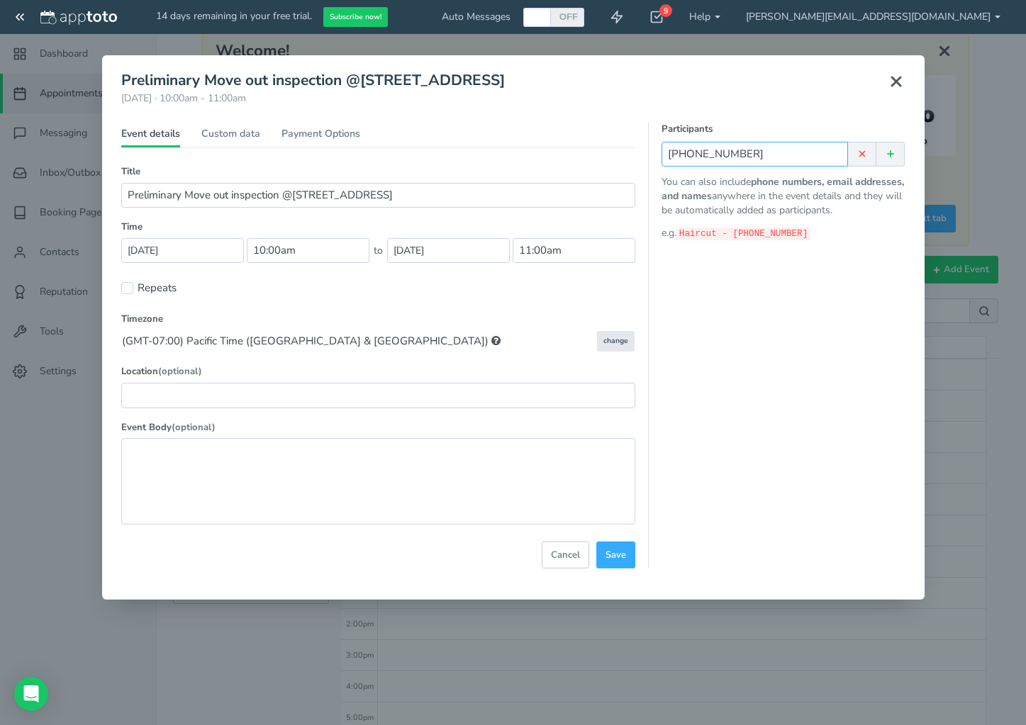
type input "[PHONE_NUMBER]"
click at [734, 300] on div "Participants [PHONE_NUMBER] Suggested Contacts No contacts found You can also i…" at bounding box center [776, 346] width 257 height 446
click at [147, 250] on input "[DATE]" at bounding box center [182, 250] width 123 height 25
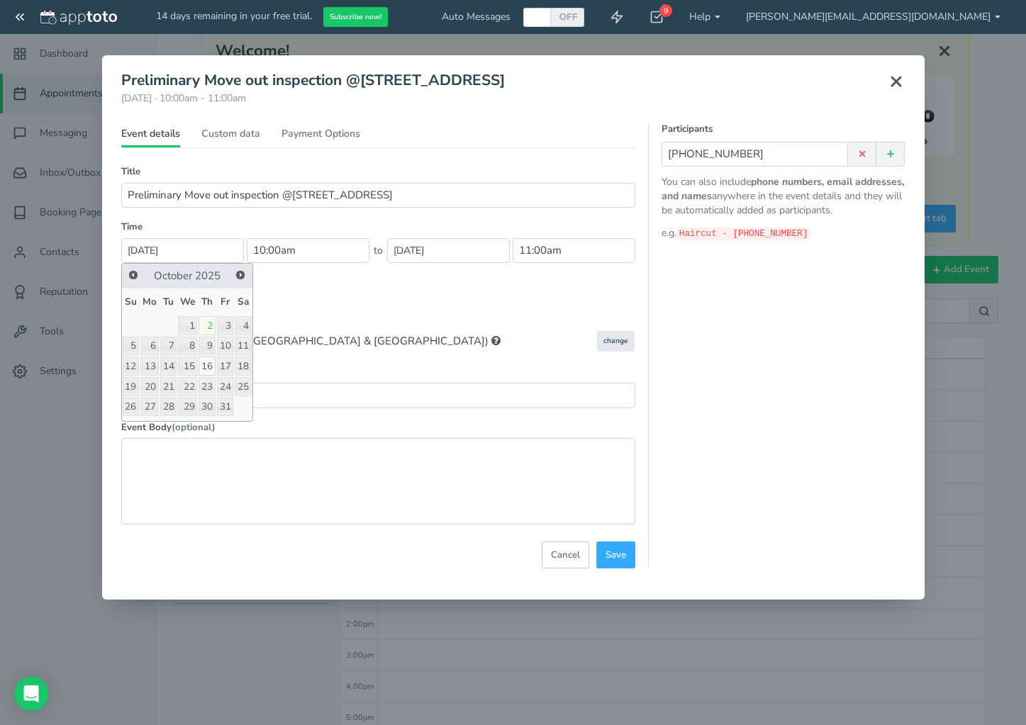
click at [208, 367] on link "16" at bounding box center [206, 365] width 16 height 19
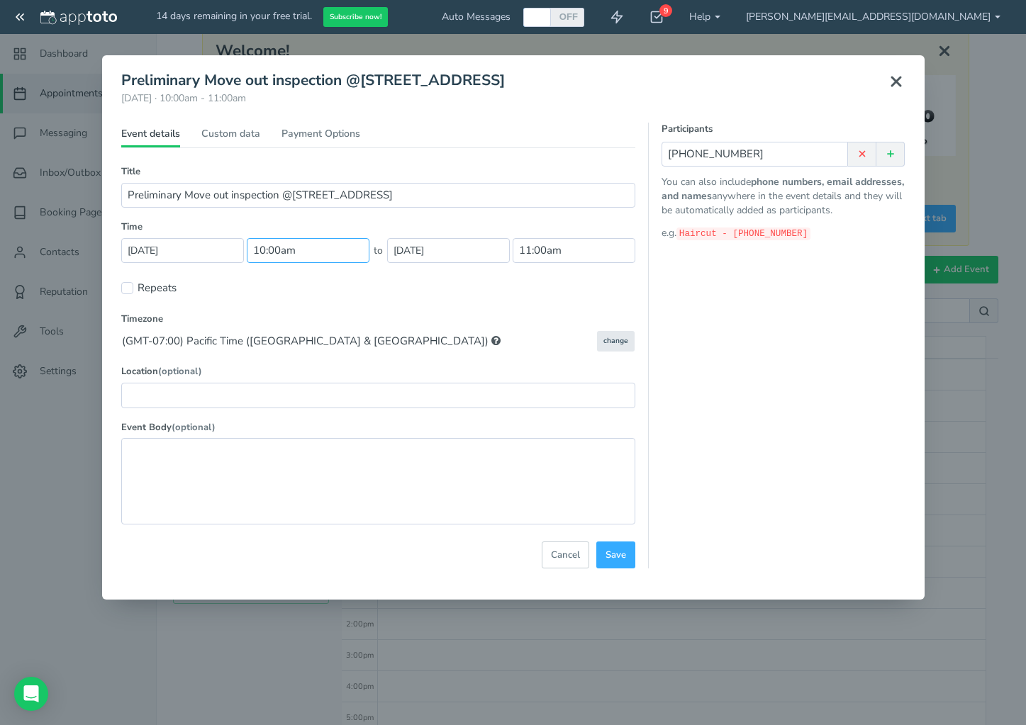
click at [270, 245] on input "10:00am" at bounding box center [308, 250] width 123 height 25
click at [260, 381] on li "02:00 pm" at bounding box center [278, 379] width 62 height 11
type input "02:00 pm"
click at [523, 247] on input "3:00pm" at bounding box center [573, 250] width 123 height 25
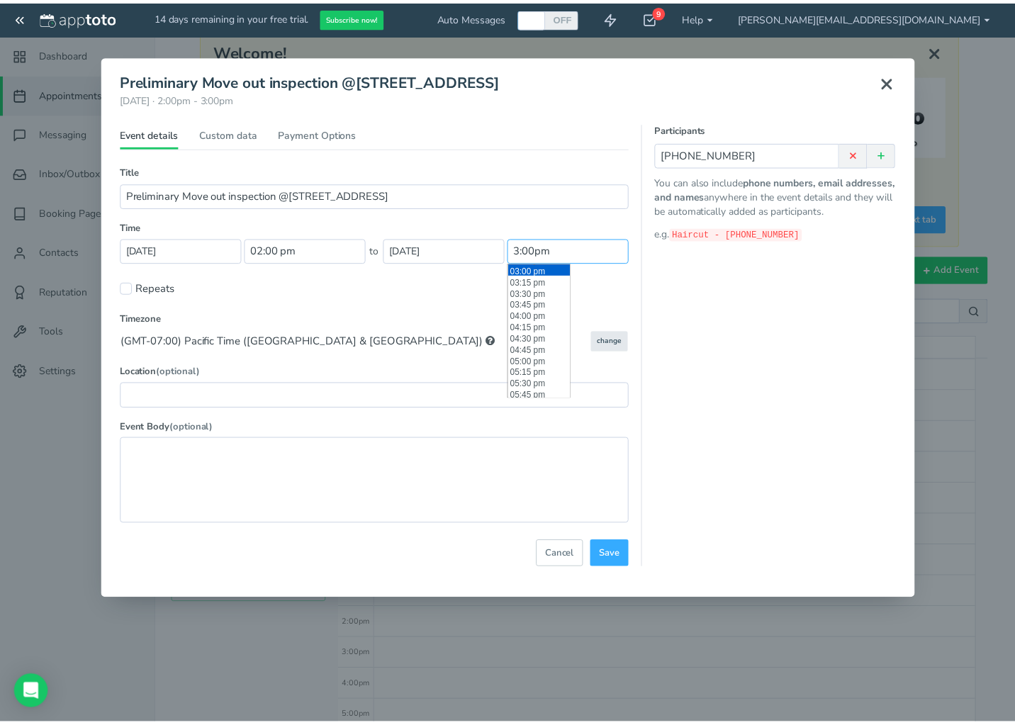
scroll to position [609, 0]
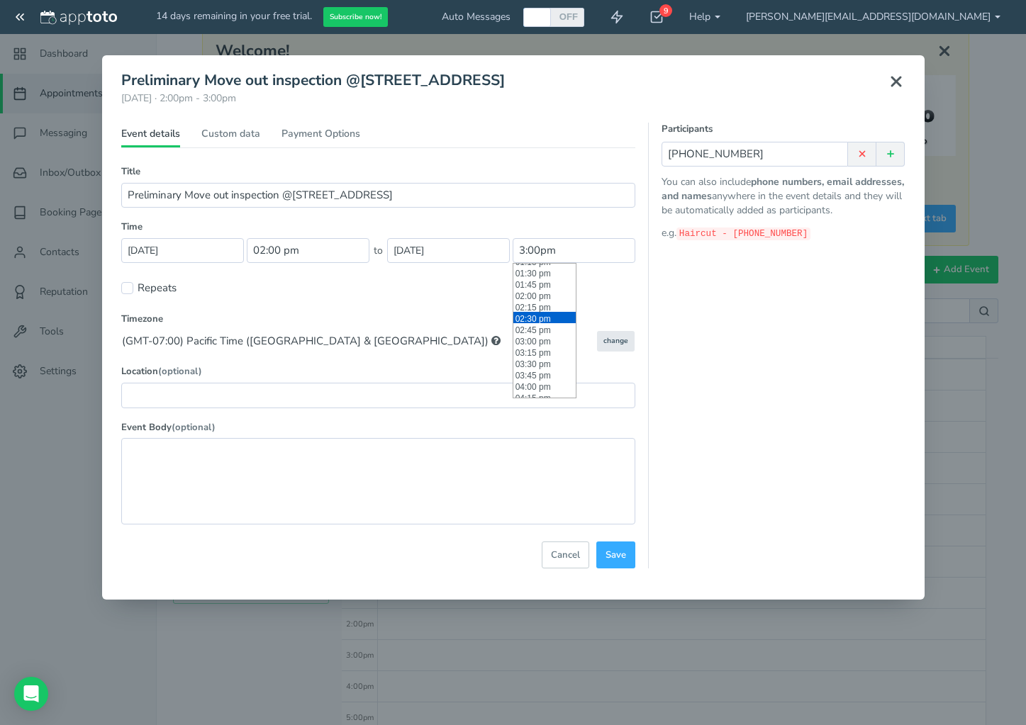
click at [535, 317] on li "02:30 pm" at bounding box center [544, 317] width 62 height 11
type input "02:30 pm"
drag, startPoint x: 443, startPoint y: 192, endPoint x: 293, endPoint y: 189, distance: 150.3
click at [293, 189] on input "Preliminary Move out inspection @[STREET_ADDRESS]" at bounding box center [378, 195] width 514 height 25
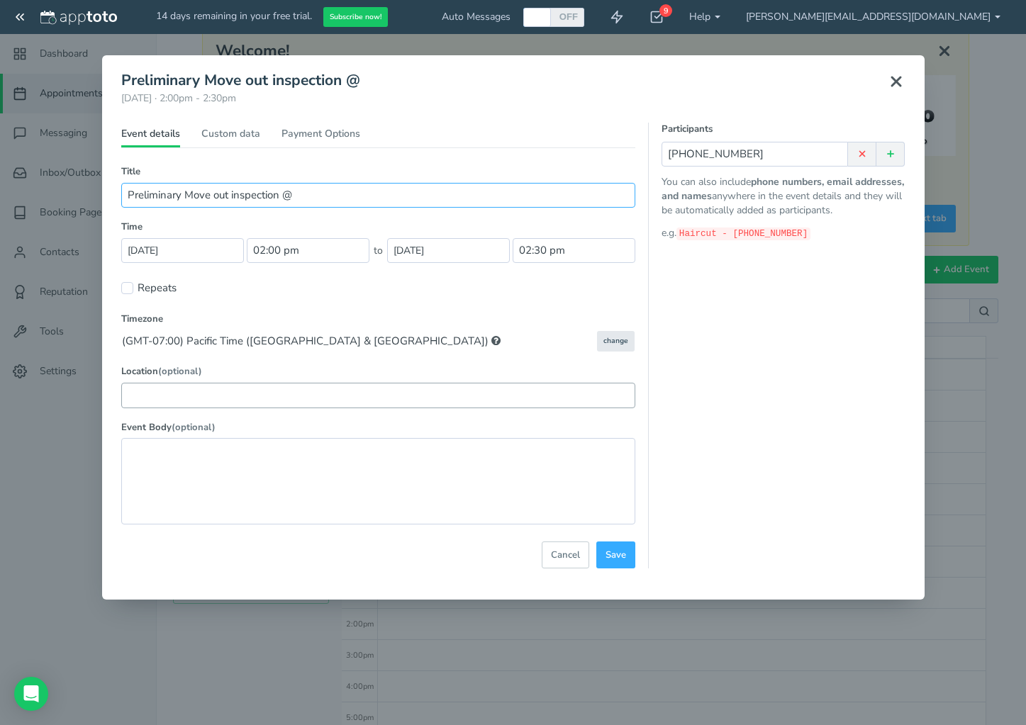
type input "Preliminary Move out inspection @"
paste input "[STREET_ADDRESS]"
type input "[STREET_ADDRESS]"
drag, startPoint x: 303, startPoint y: 197, endPoint x: 285, endPoint y: 195, distance: 17.8
click at [285, 195] on input "Preliminary Move out inspection @" at bounding box center [378, 195] width 514 height 25
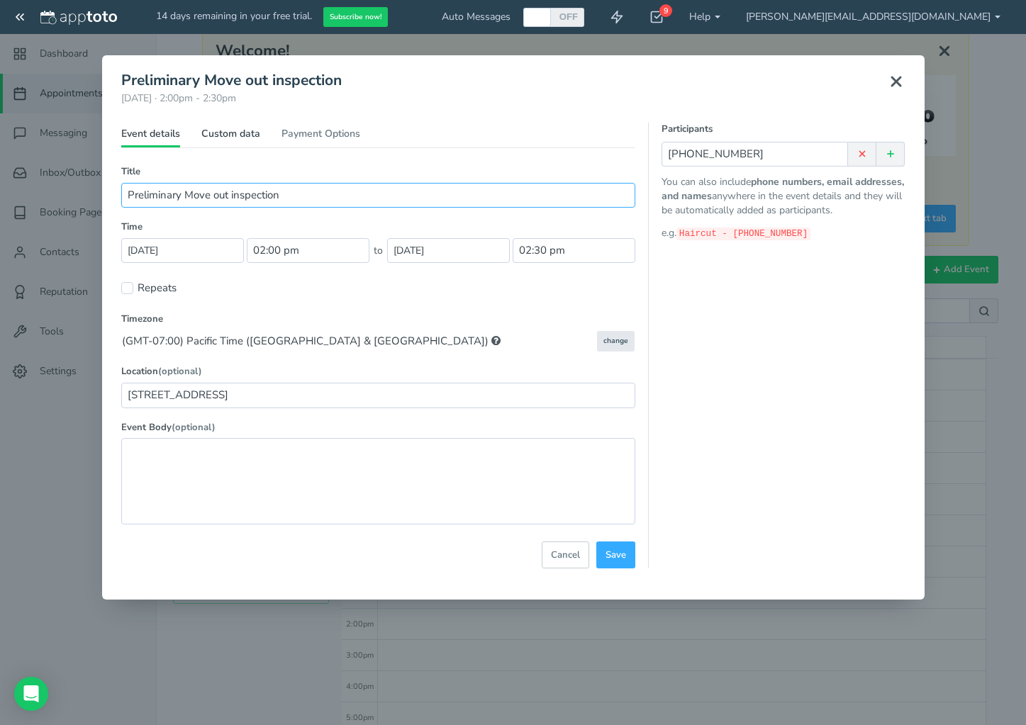
type input "Preliminary Move out inspection"
click at [222, 133] on link "Custom data" at bounding box center [230, 137] width 59 height 21
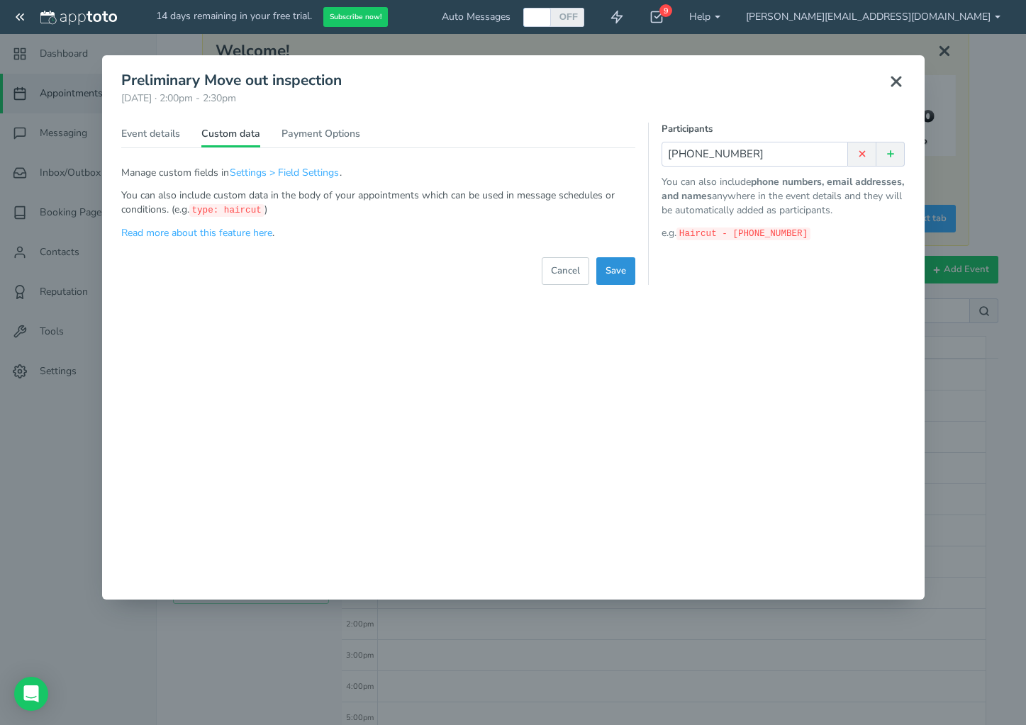
click at [622, 276] on span "Save" at bounding box center [615, 270] width 21 height 13
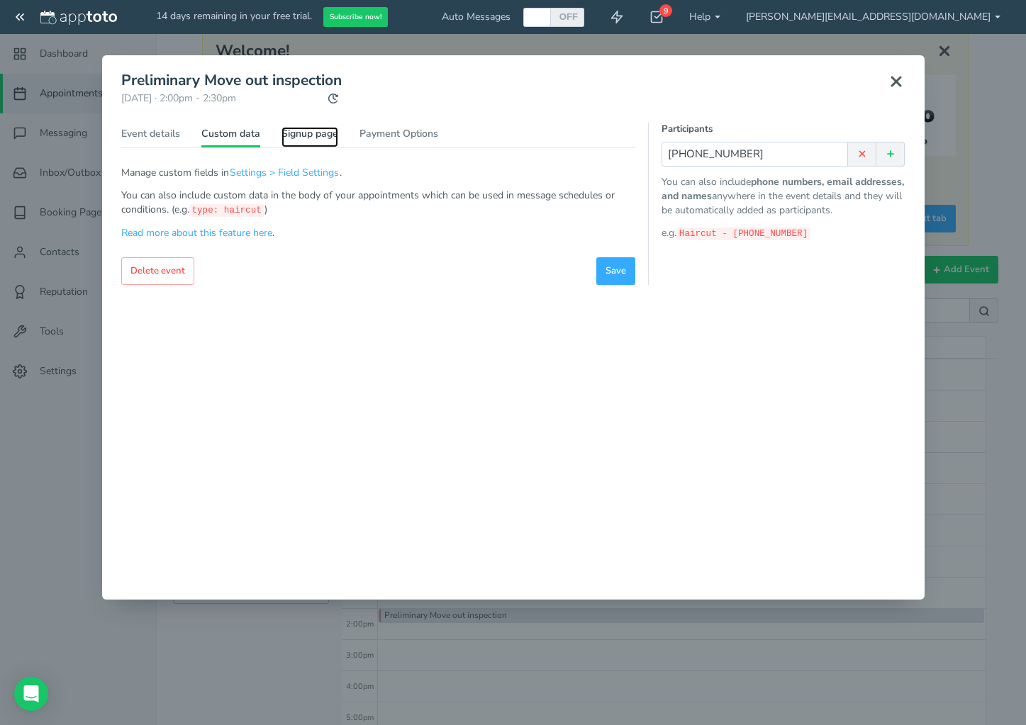
click at [315, 133] on link "Signup page" at bounding box center [309, 137] width 57 height 21
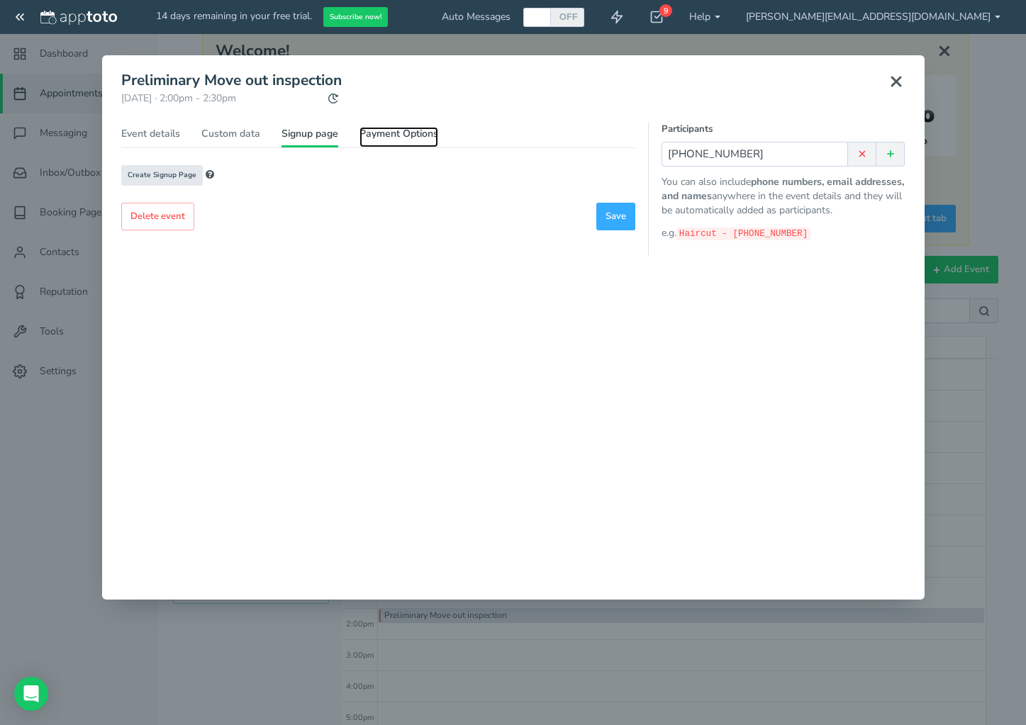
click at [391, 135] on link "Payment Options" at bounding box center [398, 137] width 79 height 21
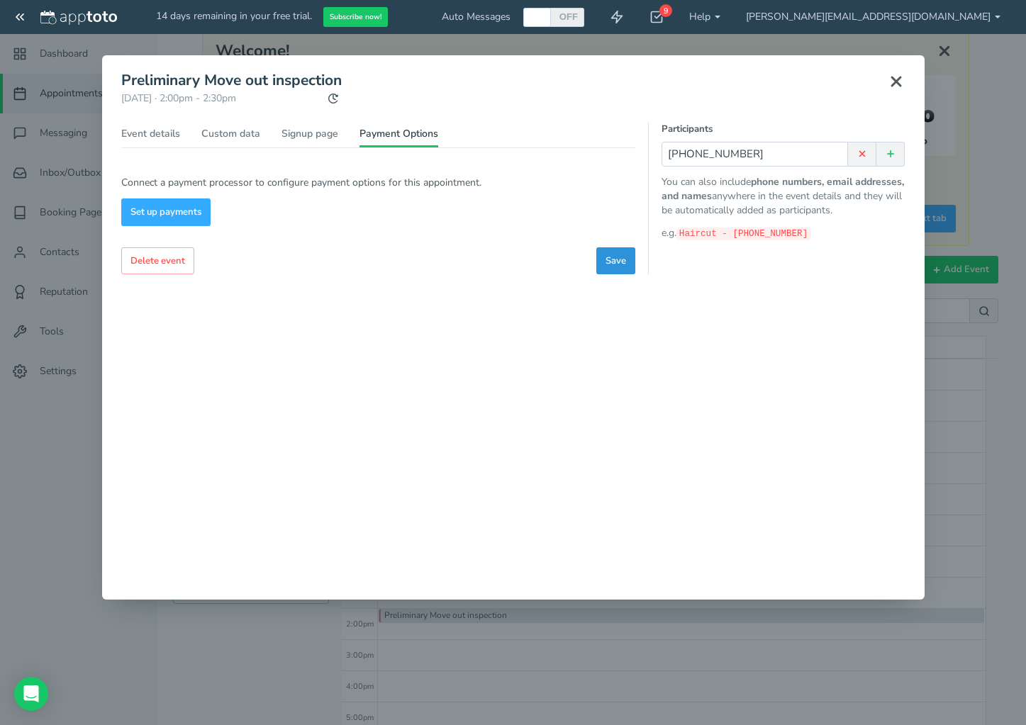
click at [624, 261] on span "Save" at bounding box center [615, 260] width 21 height 13
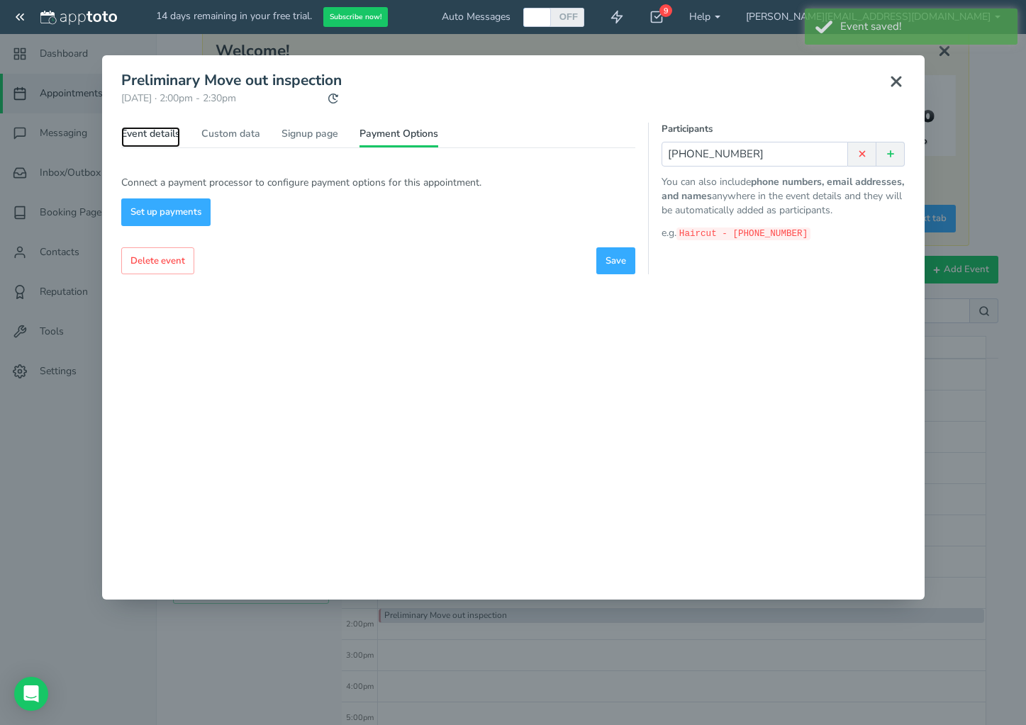
click at [163, 135] on link "Event details" at bounding box center [150, 137] width 59 height 21
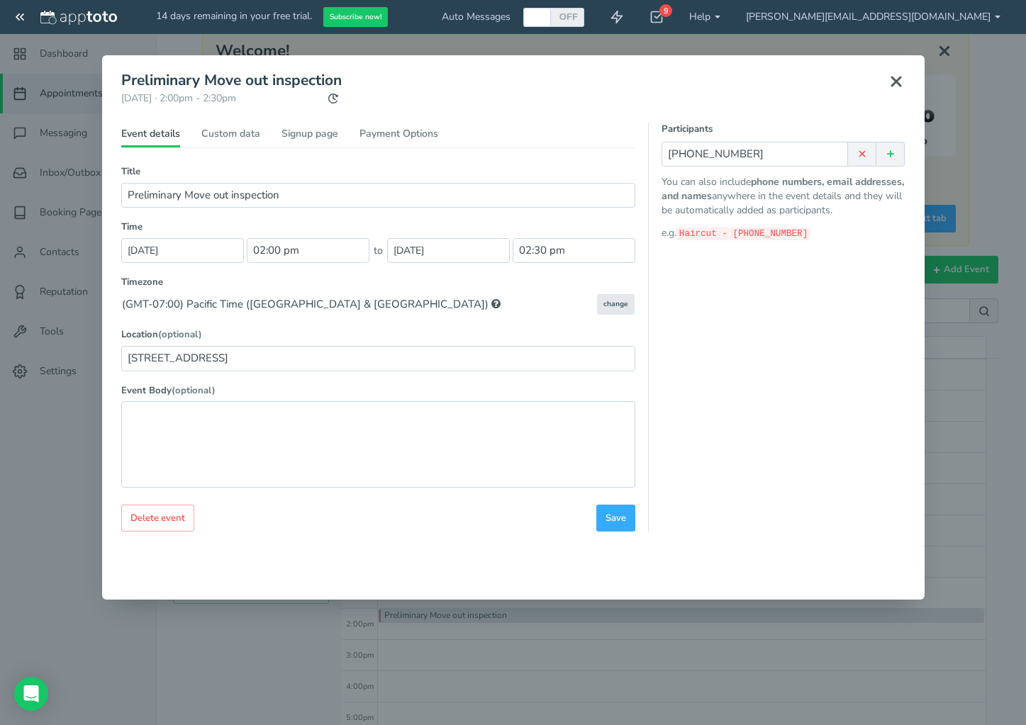
click at [895, 82] on use at bounding box center [896, 81] width 9 height 9
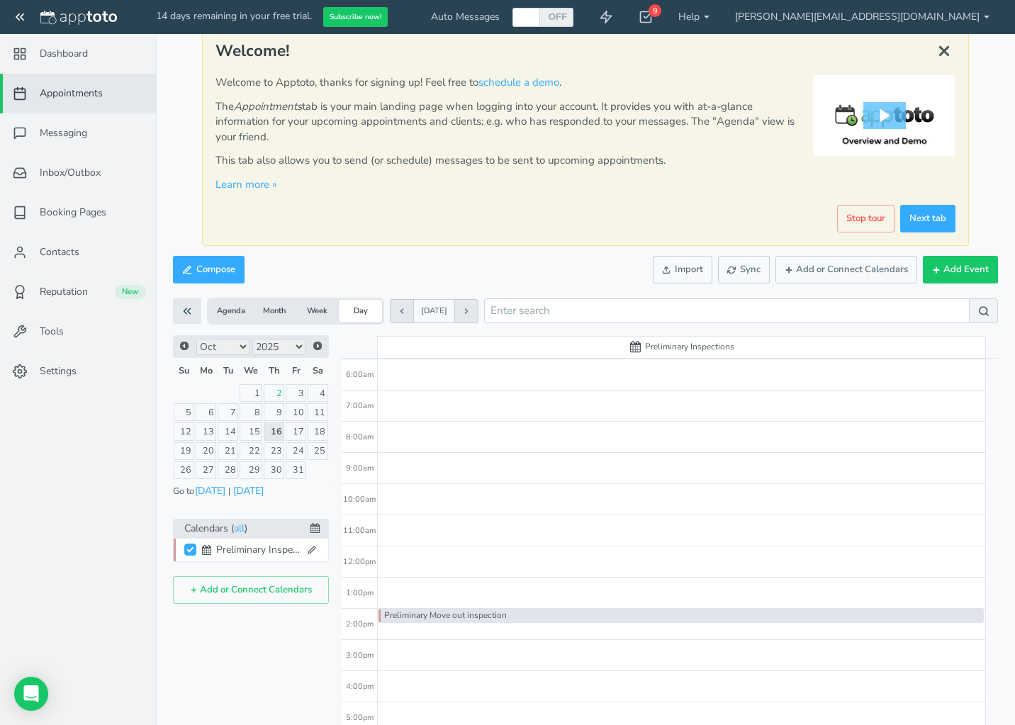
click at [521, 617] on div "Preliminary Move out inspection" at bounding box center [680, 616] width 605 height 14
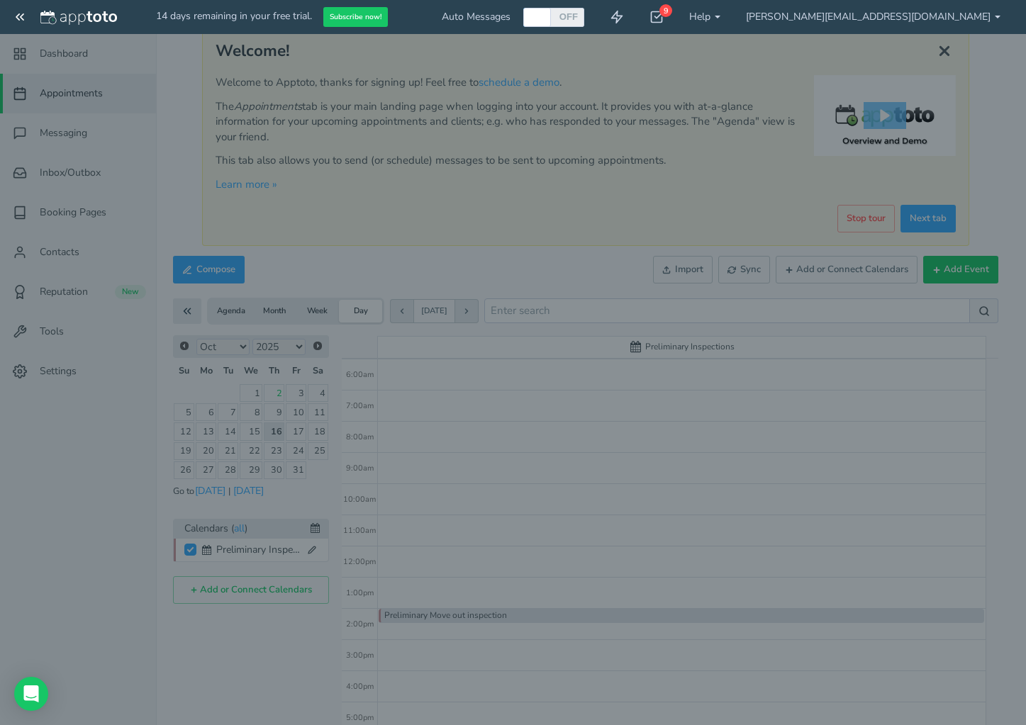
type input "Preliminary Move out inspection"
type input "2:00pm"
type input "2:30pm"
type input "[STREET_ADDRESS]"
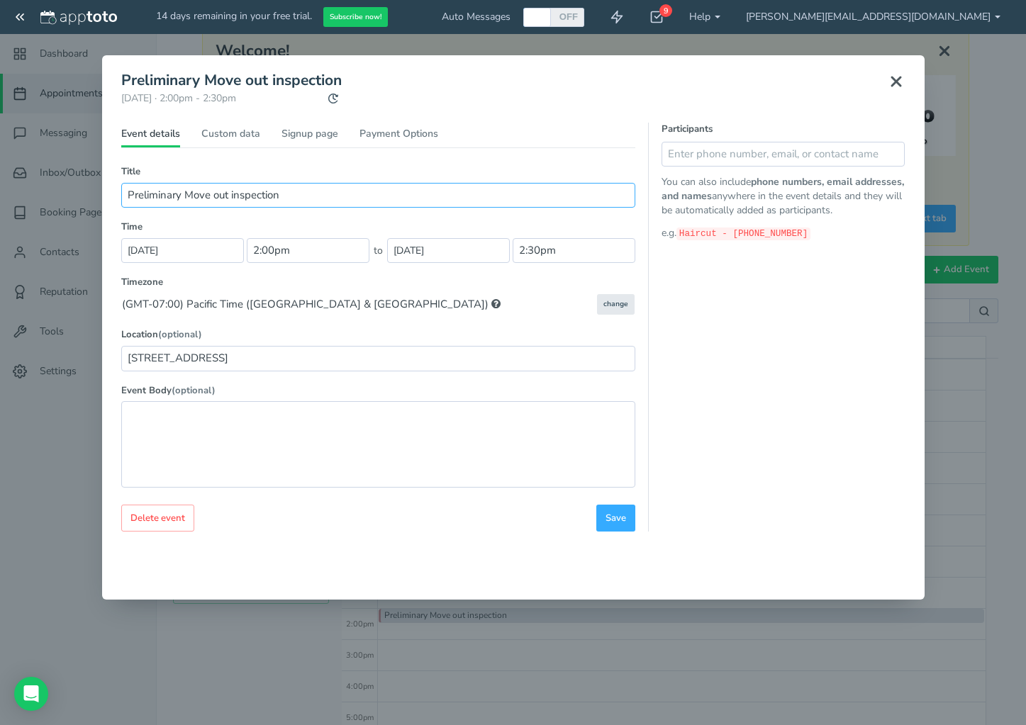
click at [303, 188] on input "Preliminary Move out inspection" at bounding box center [378, 195] width 514 height 25
type input "Preliminary Move out inspection - Shadowridge"
click at [605, 517] on span "Save" at bounding box center [615, 518] width 21 height 13
click at [625, 520] on span "Save" at bounding box center [615, 518] width 21 height 13
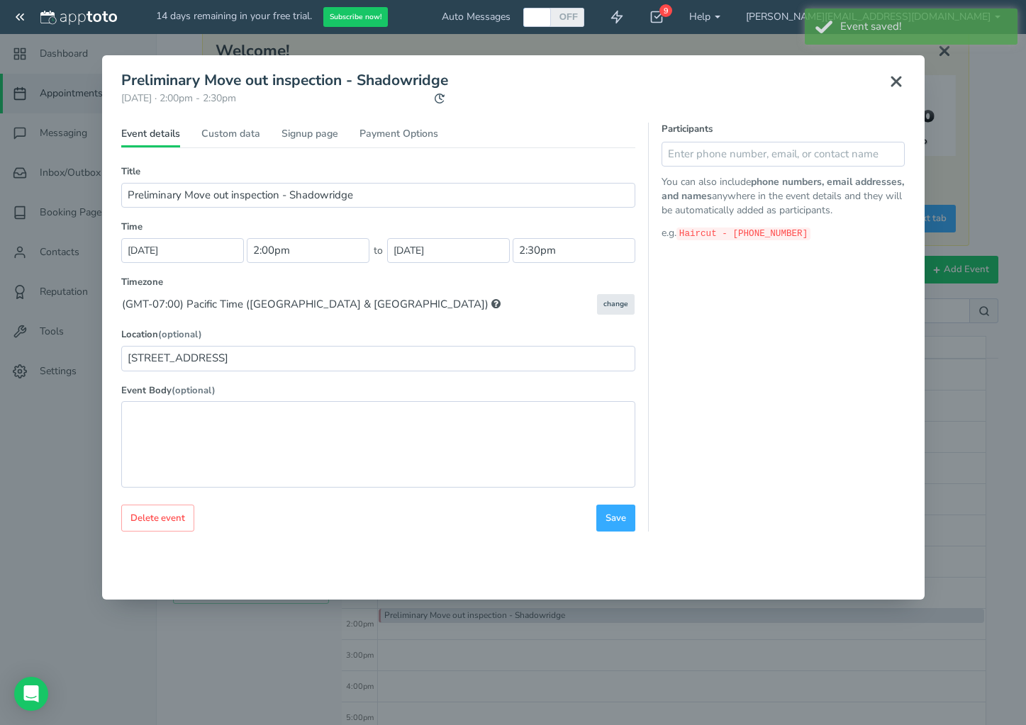
click at [895, 77] on icon at bounding box center [895, 81] width 17 height 17
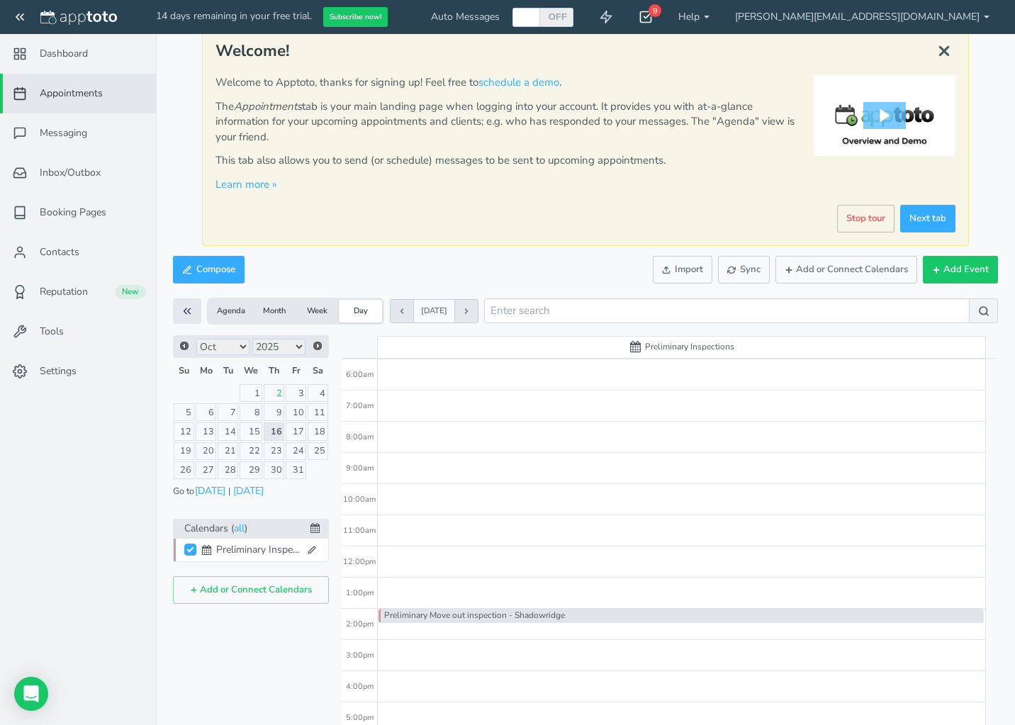
click at [652, 18] on use at bounding box center [646, 17] width 11 height 11
